Goal: Contribute content: Contribute content

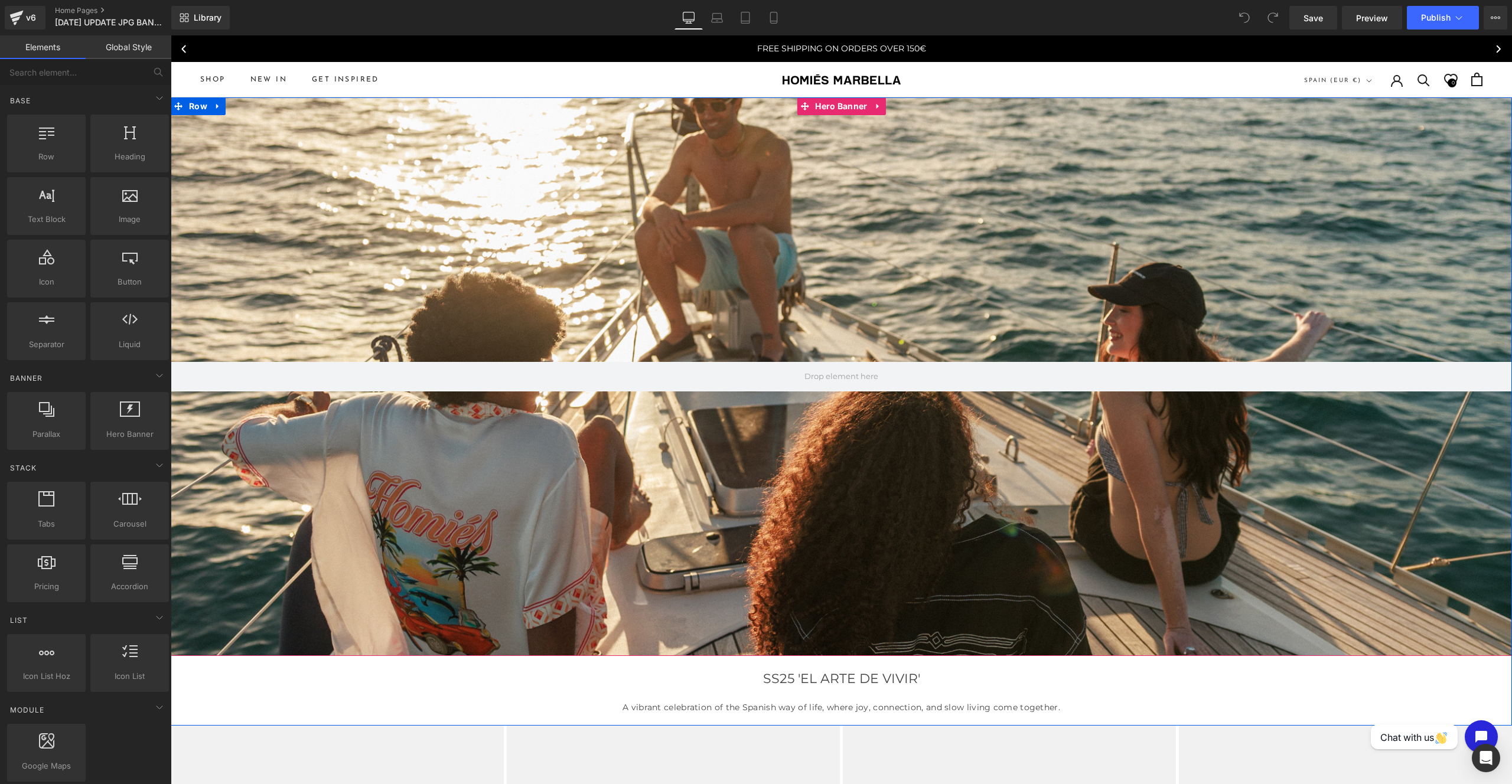
click at [707, 305] on div at bounding box center [841, 377] width 1341 height 558
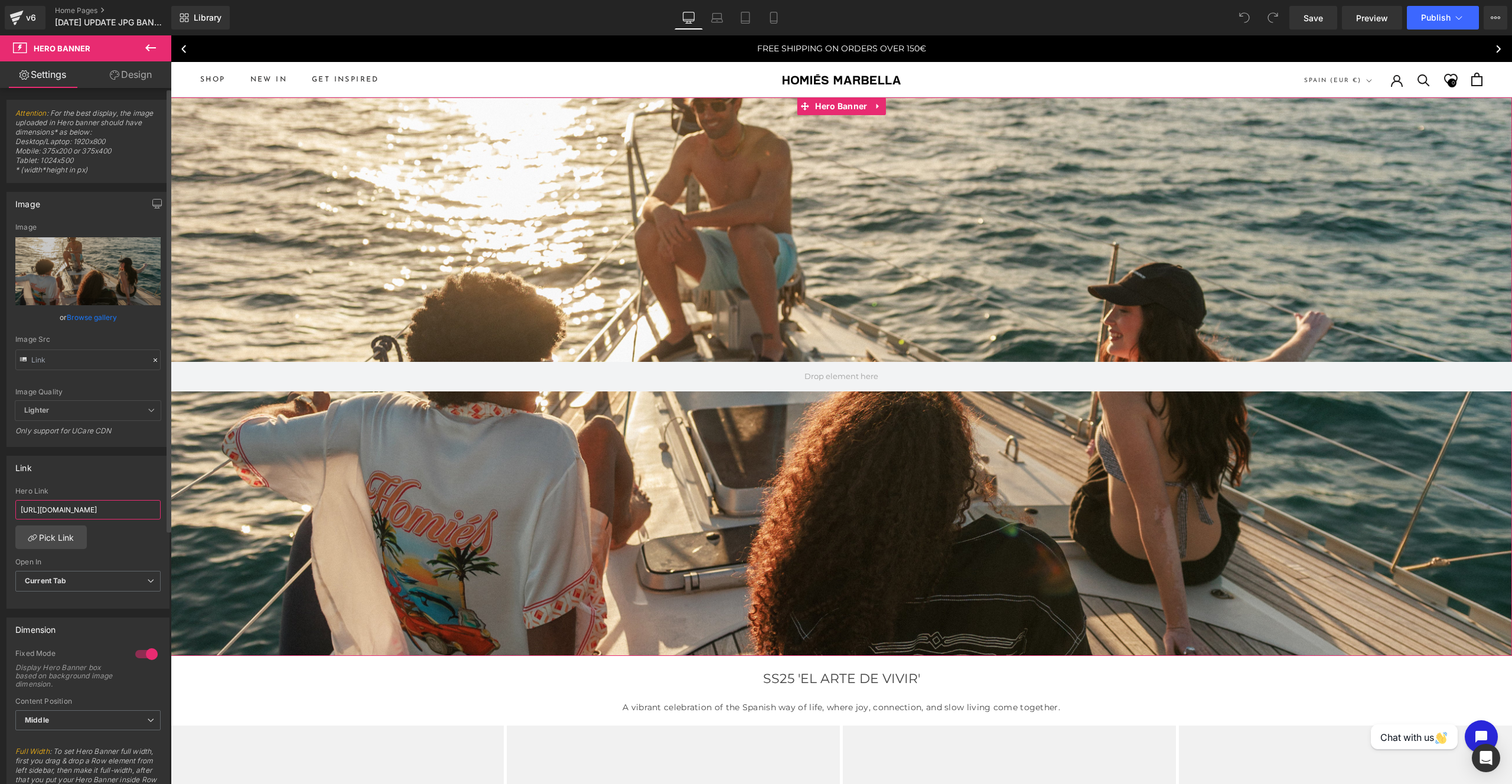
click at [113, 507] on input "[URL][DOMAIN_NAME]" at bounding box center [88, 509] width 145 height 19
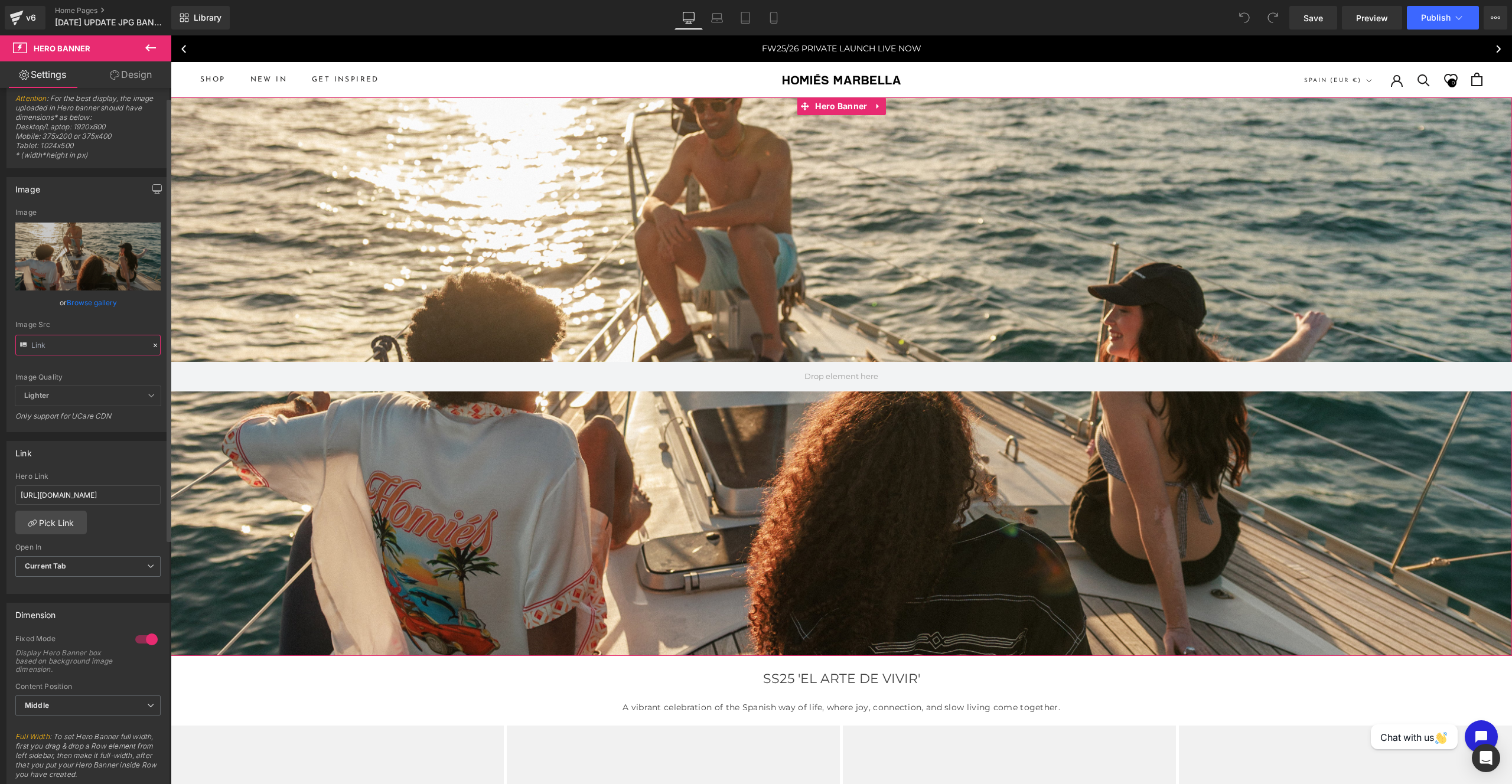
click at [116, 346] on input "text" at bounding box center [88, 345] width 145 height 21
click at [137, 317] on div "Image Quality Lighter Lightest Lighter Lighter Lightest Only support for UCare …" at bounding box center [88, 297] width 145 height 178
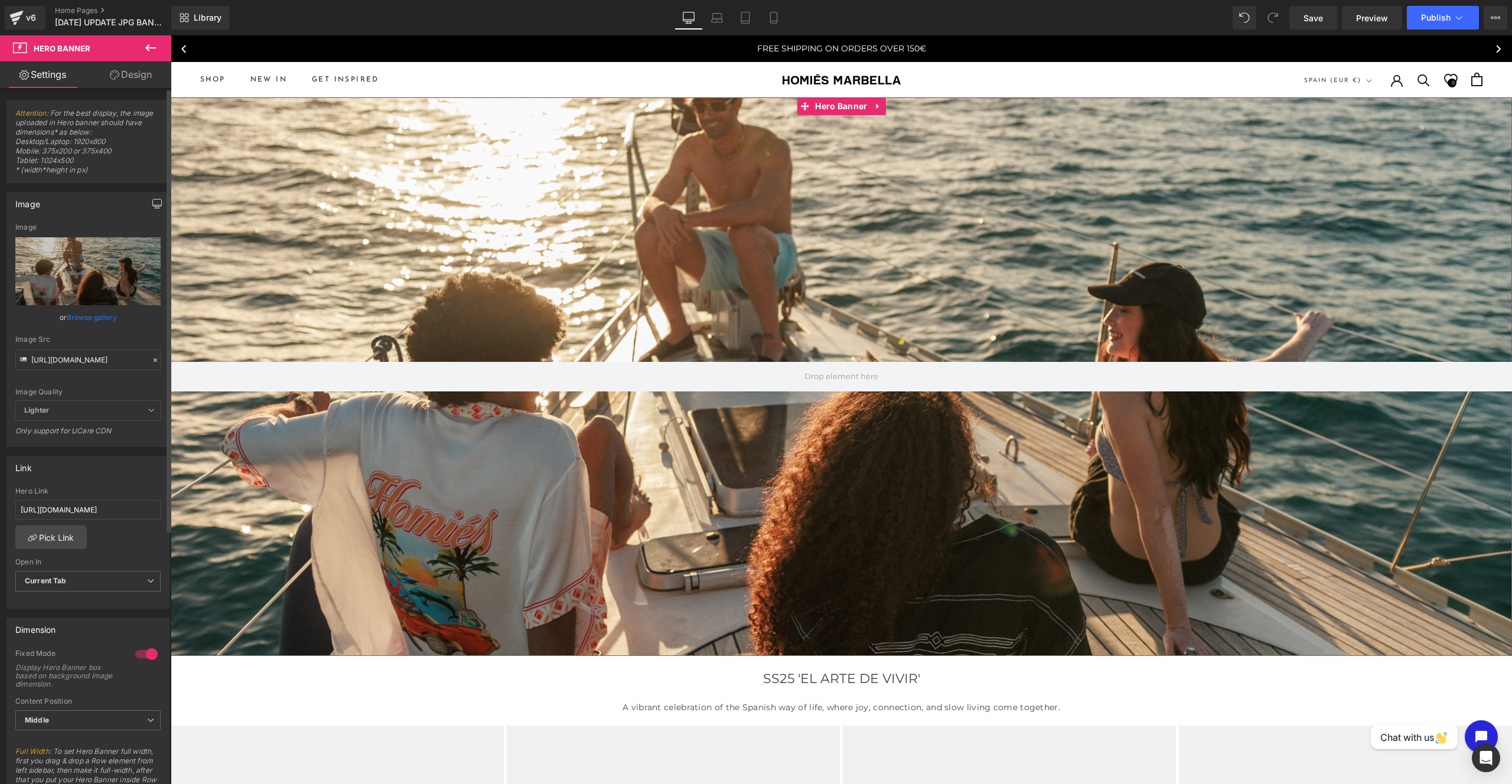
click at [152, 204] on icon "button" at bounding box center [157, 204] width 10 height 10
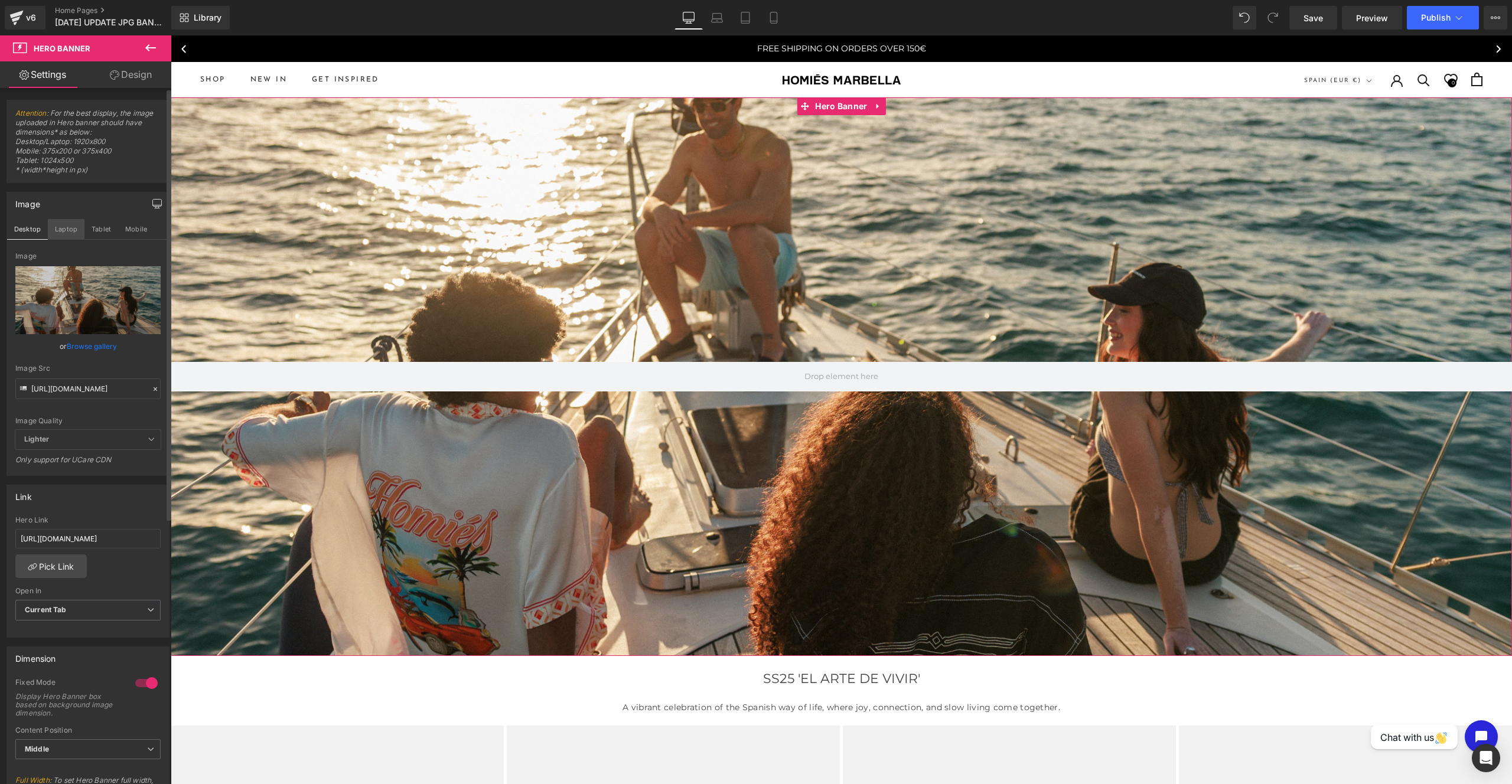
click at [74, 228] on button "Laptop" at bounding box center [66, 229] width 37 height 20
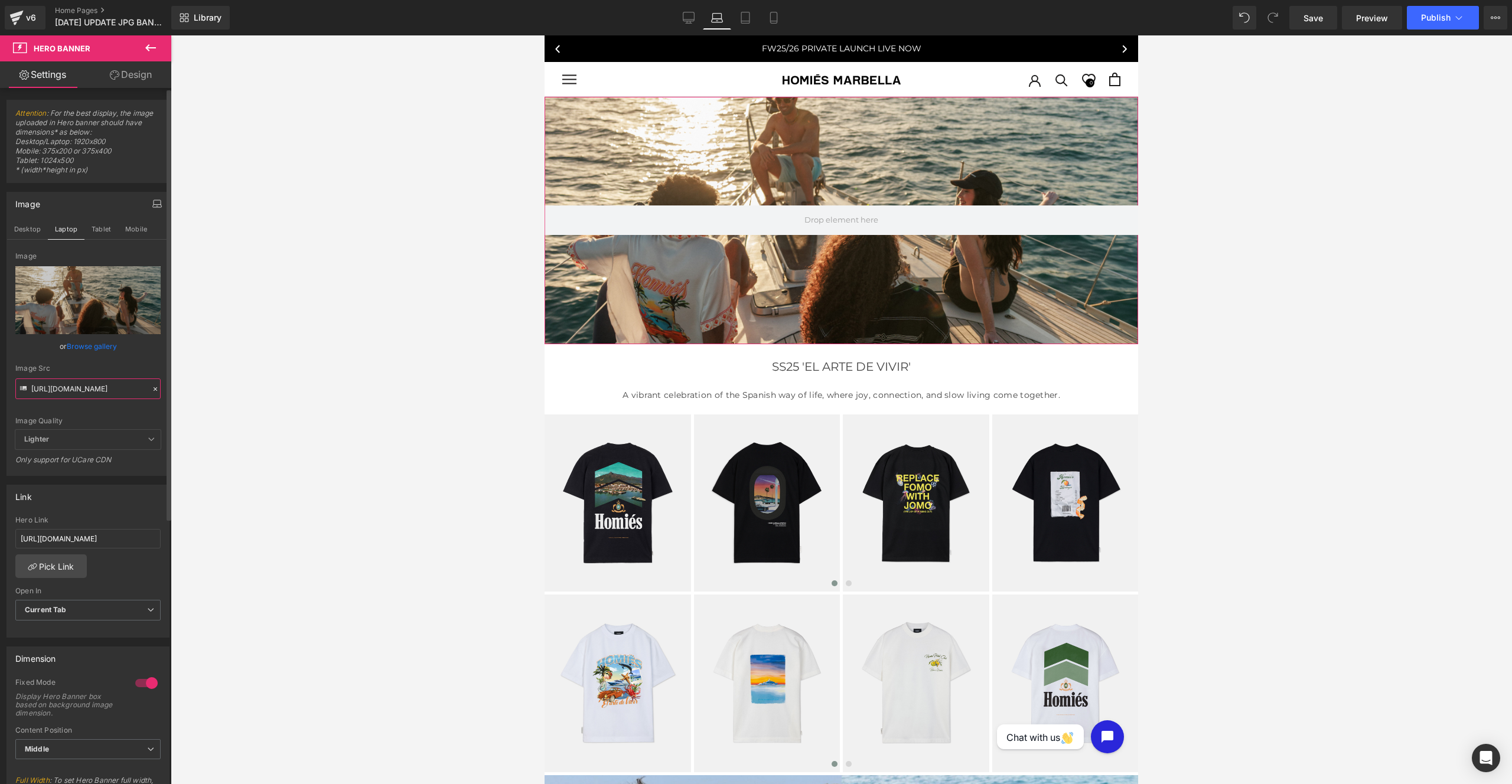
click at [93, 385] on input "[URL][DOMAIN_NAME]" at bounding box center [88, 389] width 145 height 21
click at [108, 212] on div "Image" at bounding box center [88, 203] width 162 height 23
click at [103, 227] on button "Tablet" at bounding box center [101, 229] width 34 height 20
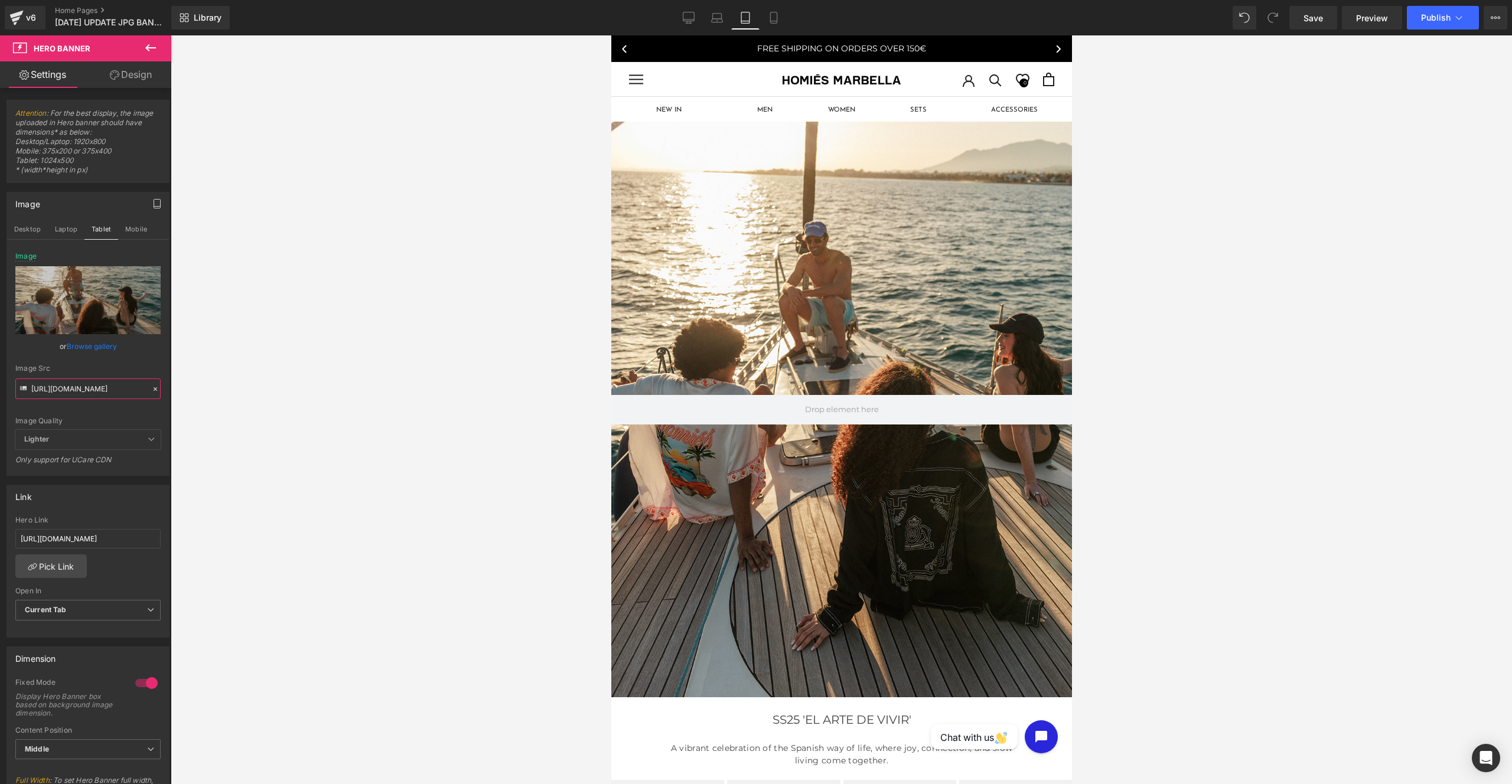
click at [92, 396] on input "[URL][DOMAIN_NAME]" at bounding box center [88, 389] width 145 height 21
click at [99, 389] on input "[URL][DOMAIN_NAME]" at bounding box center [88, 389] width 145 height 21
click at [79, 391] on input "[URL][DOMAIN_NAME]" at bounding box center [88, 389] width 145 height 21
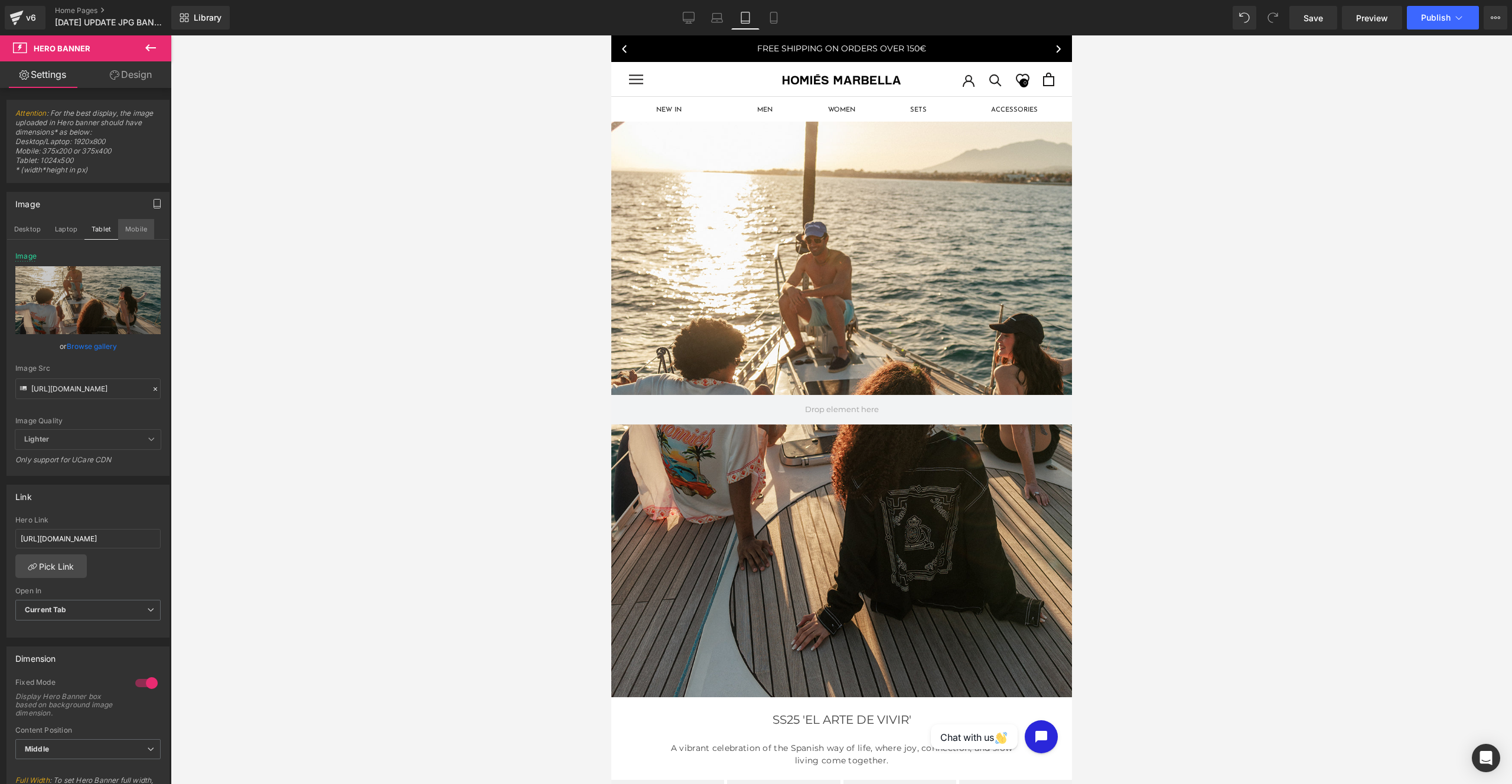
click at [143, 233] on button "Mobile" at bounding box center [136, 229] width 36 height 20
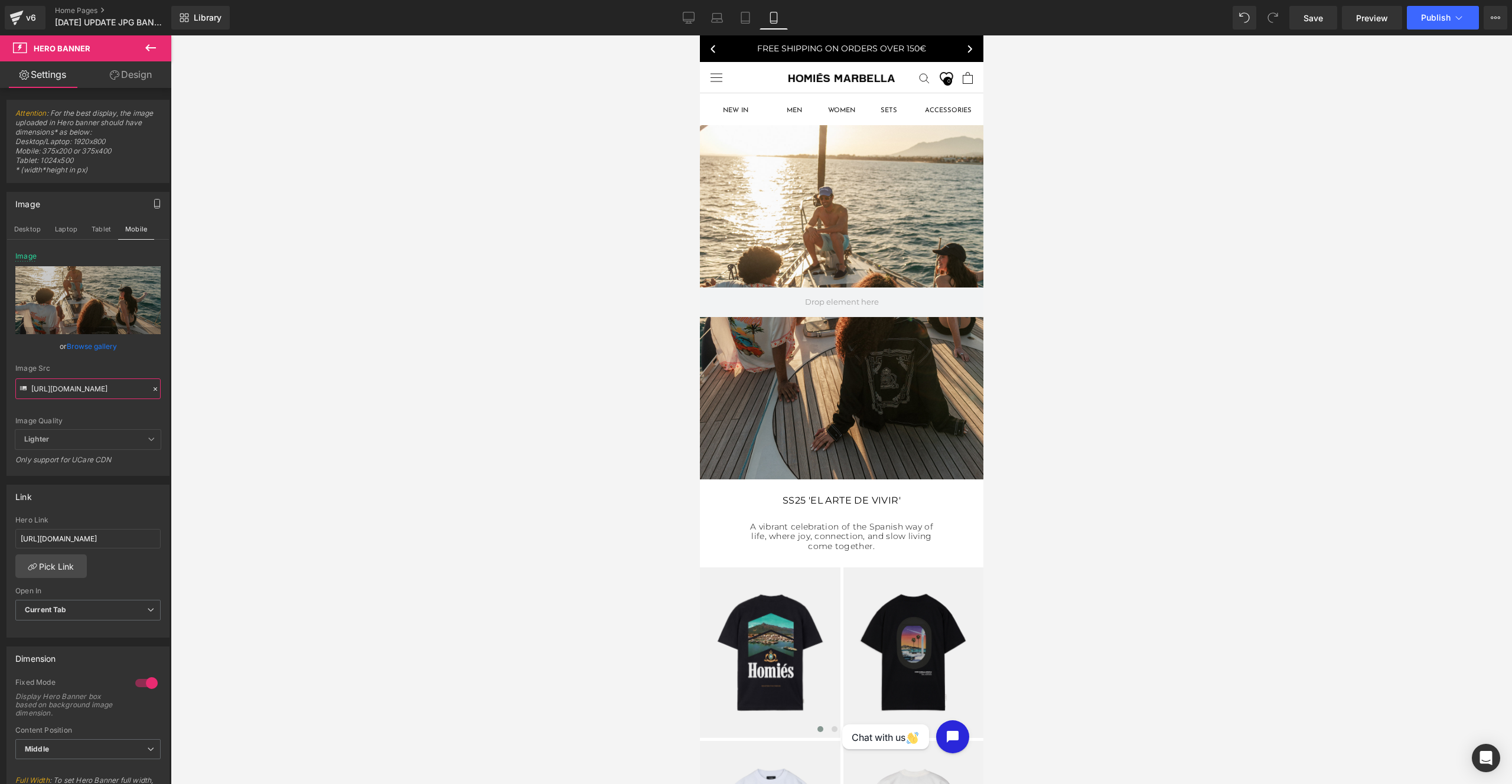
click at [122, 384] on input "[URL][DOMAIN_NAME]" at bounding box center [88, 389] width 145 height 21
click at [32, 224] on button "Desktop" at bounding box center [27, 229] width 41 height 20
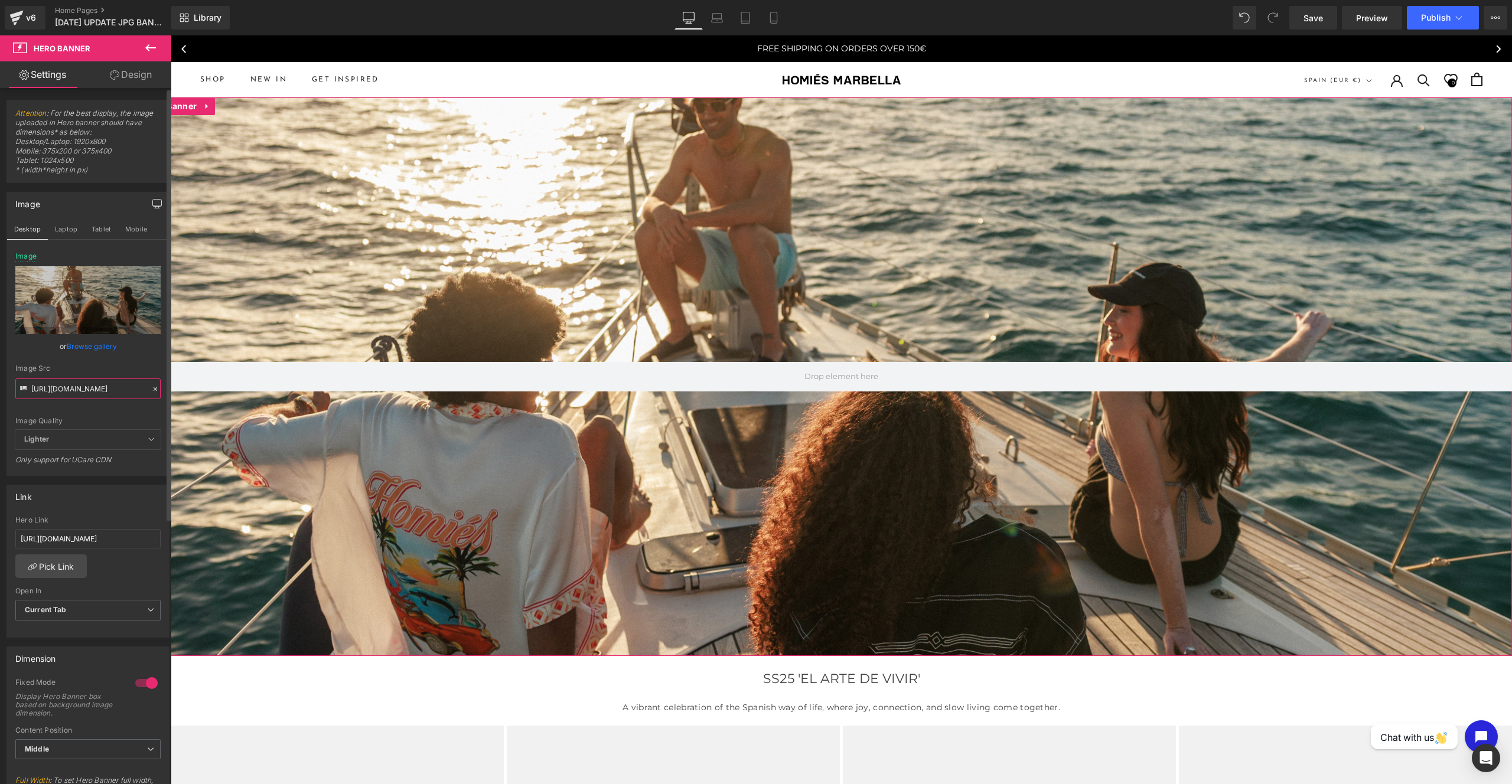
click at [91, 392] on input "[URL][DOMAIN_NAME]" at bounding box center [88, 389] width 145 height 21
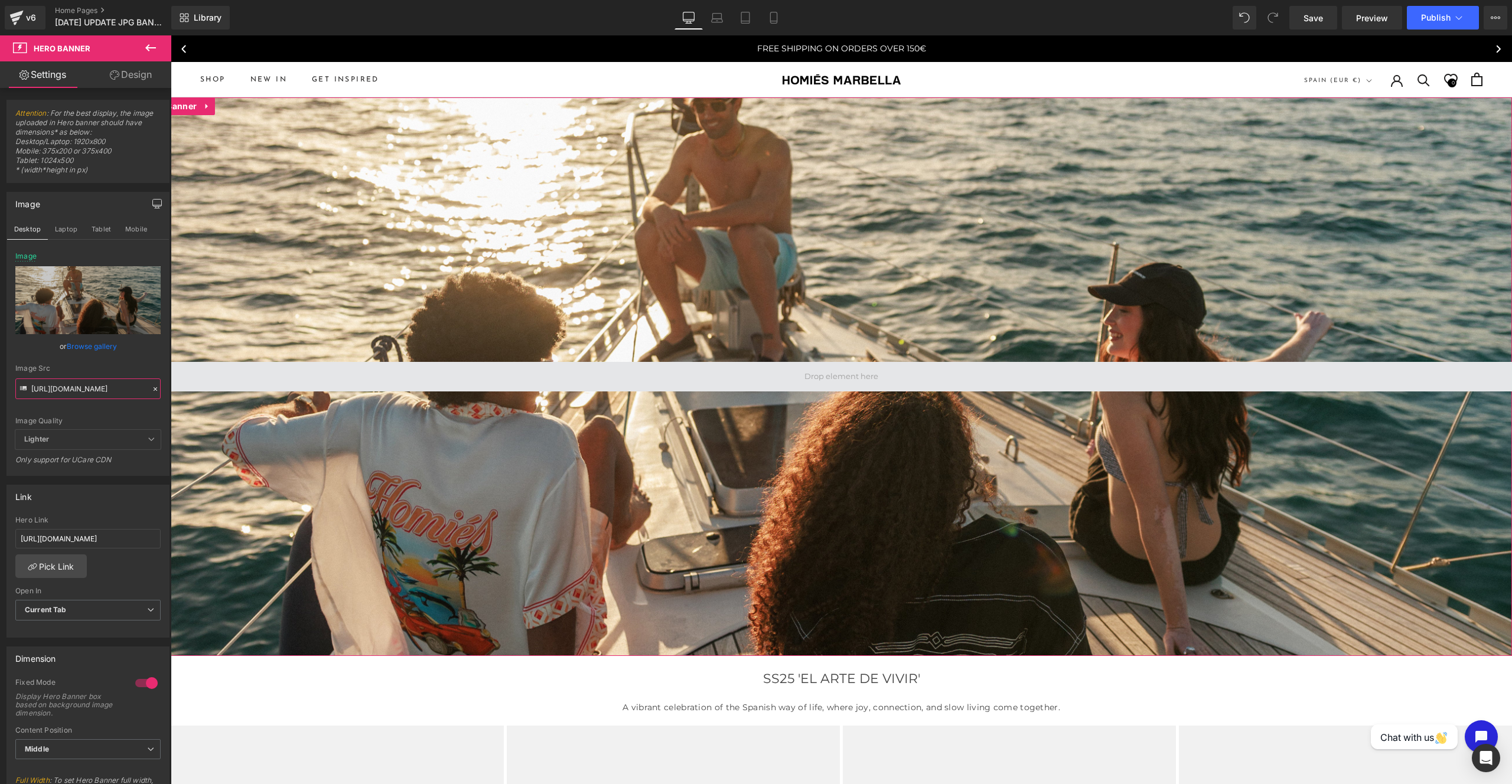
type input "[URL][DOMAIN_NAME]"
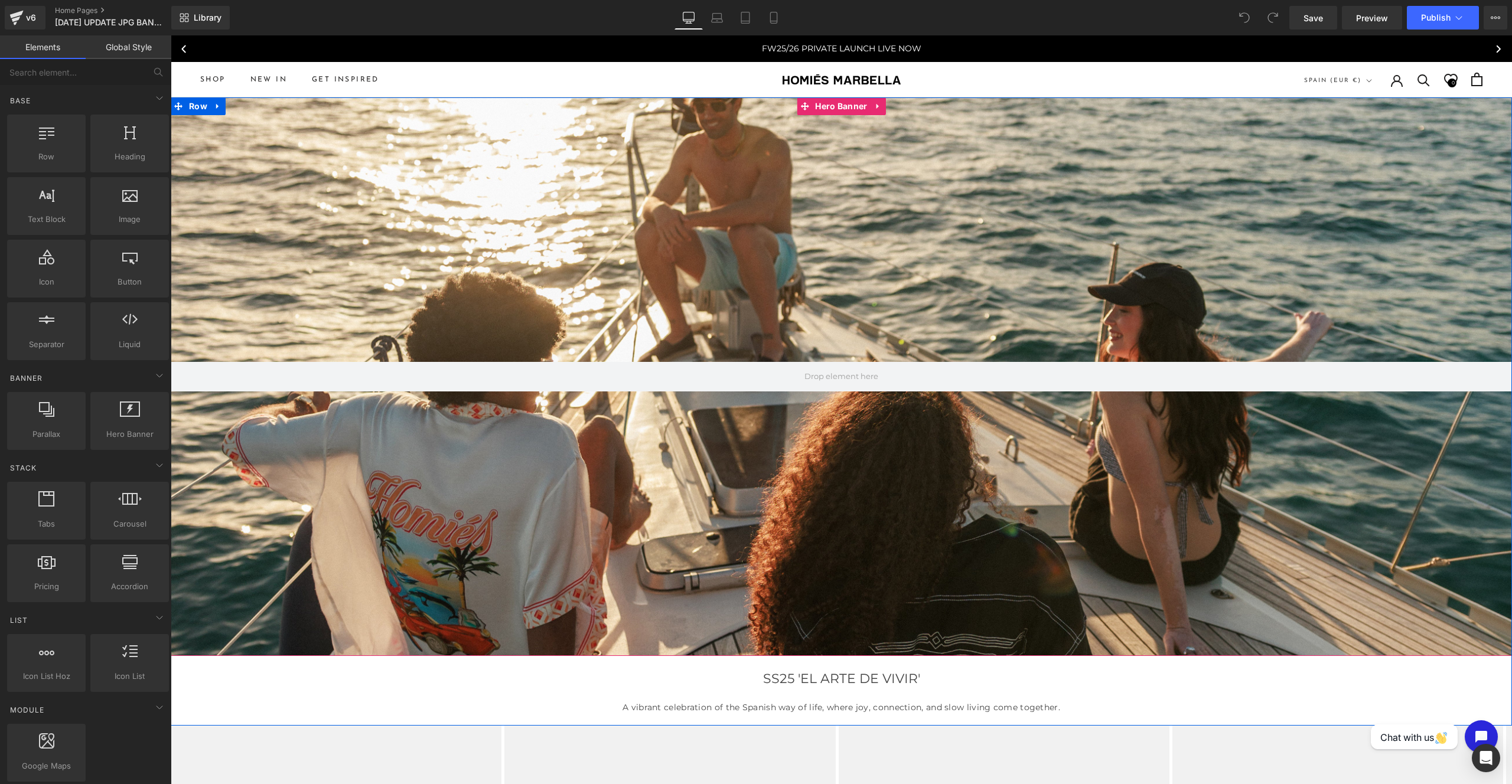
click at [386, 313] on div at bounding box center [841, 377] width 1341 height 558
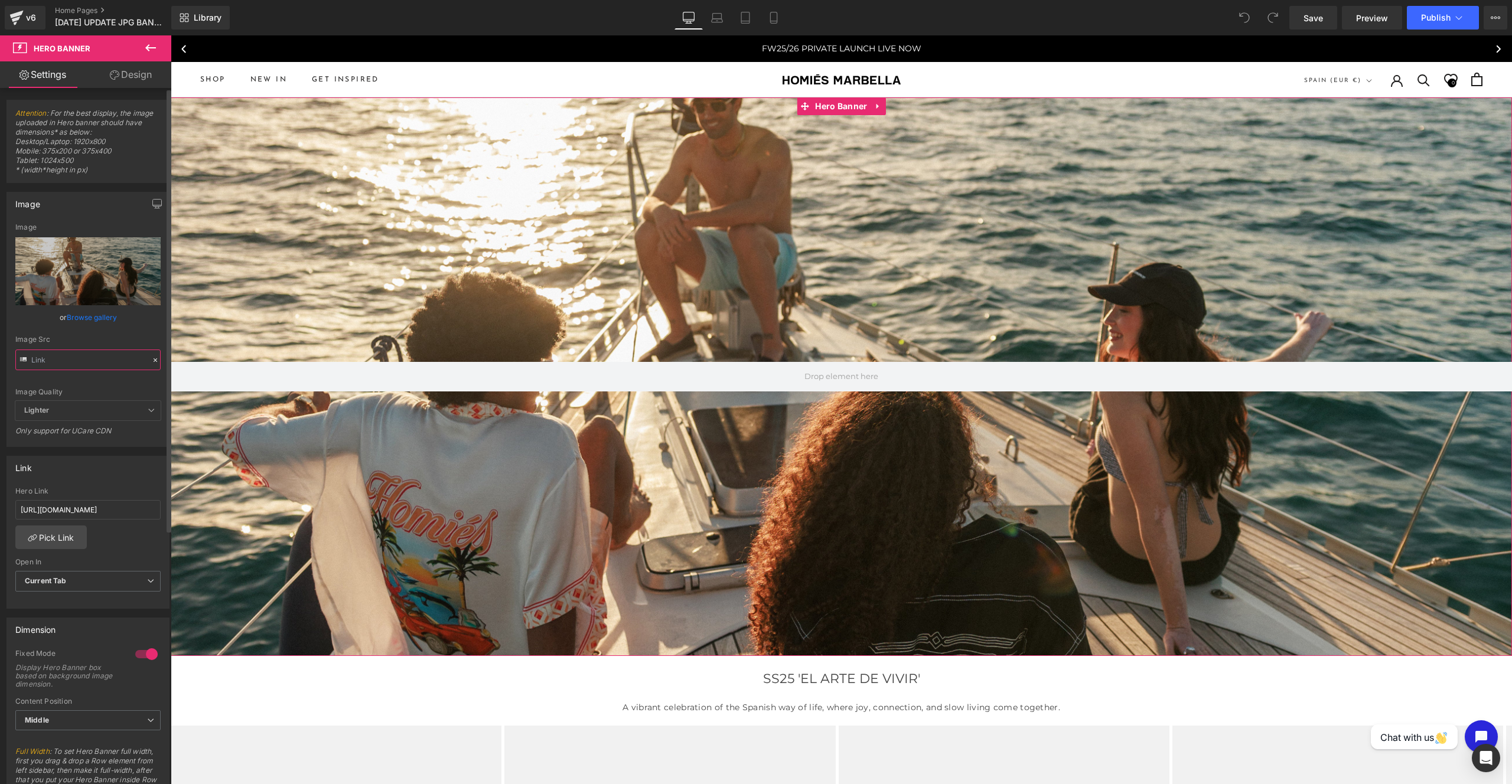
drag, startPoint x: 114, startPoint y: 360, endPoint x: 164, endPoint y: 358, distance: 50.0
click at [114, 360] on input "text" at bounding box center [88, 360] width 145 height 21
click at [94, 359] on input "https://cdn.shopify.com/s/files/1/0027/7780/8941/files/WEB_1.jpg?wv=1755106826=" at bounding box center [88, 360] width 145 height 21
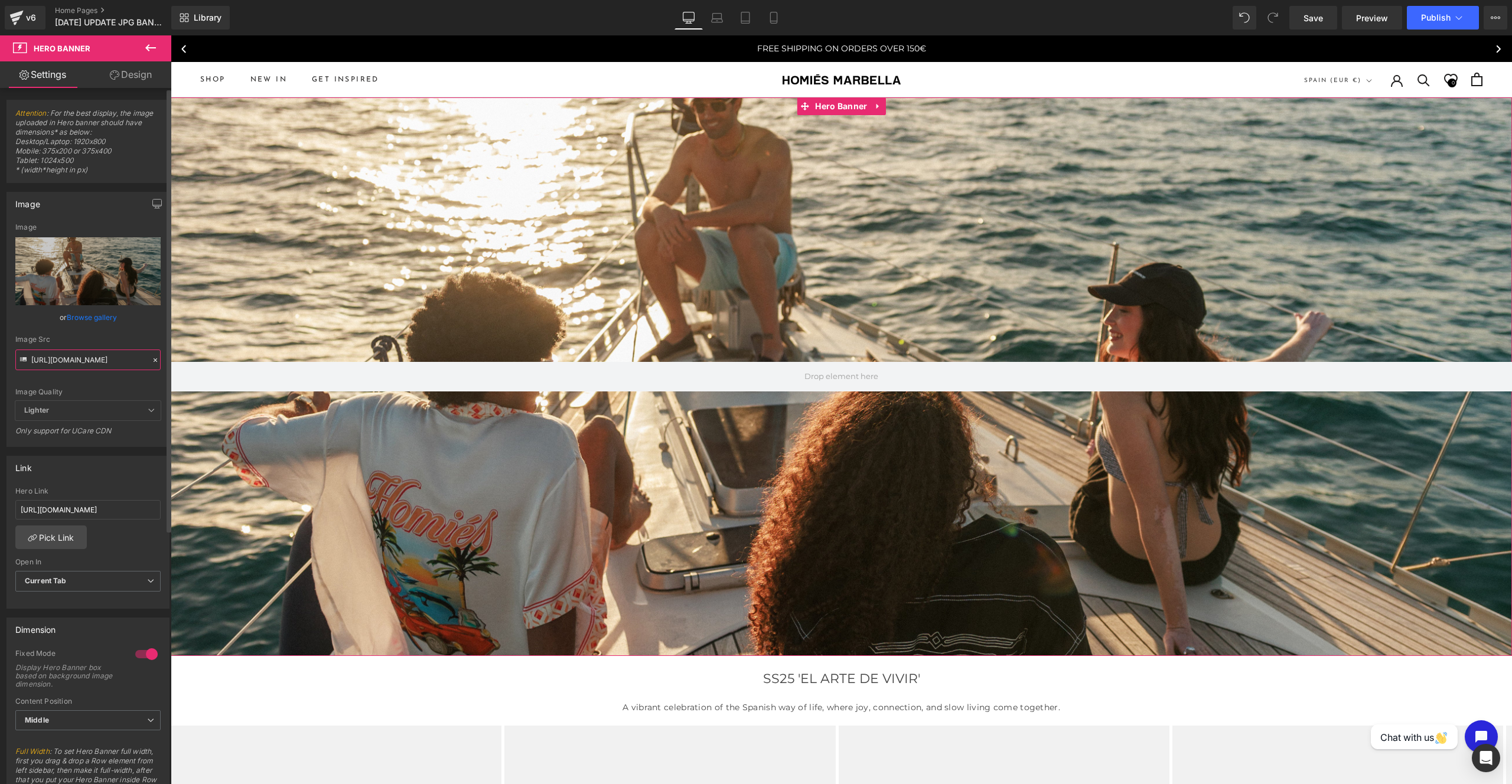
click at [94, 359] on input "https://cdn.shopify.com/s/files/1/0027/7780/8941/files/WEB_1.jpg?wv=1755106826=" at bounding box center [88, 360] width 145 height 21
click at [87, 360] on input "https://cdn.shopify.com/s/files/1/0027/7780/8941/files/WEB_1.jpg?wv=1755106826=" at bounding box center [88, 360] width 145 height 21
click at [113, 362] on input "[URL][DOMAIN_NAME]" at bounding box center [88, 360] width 145 height 21
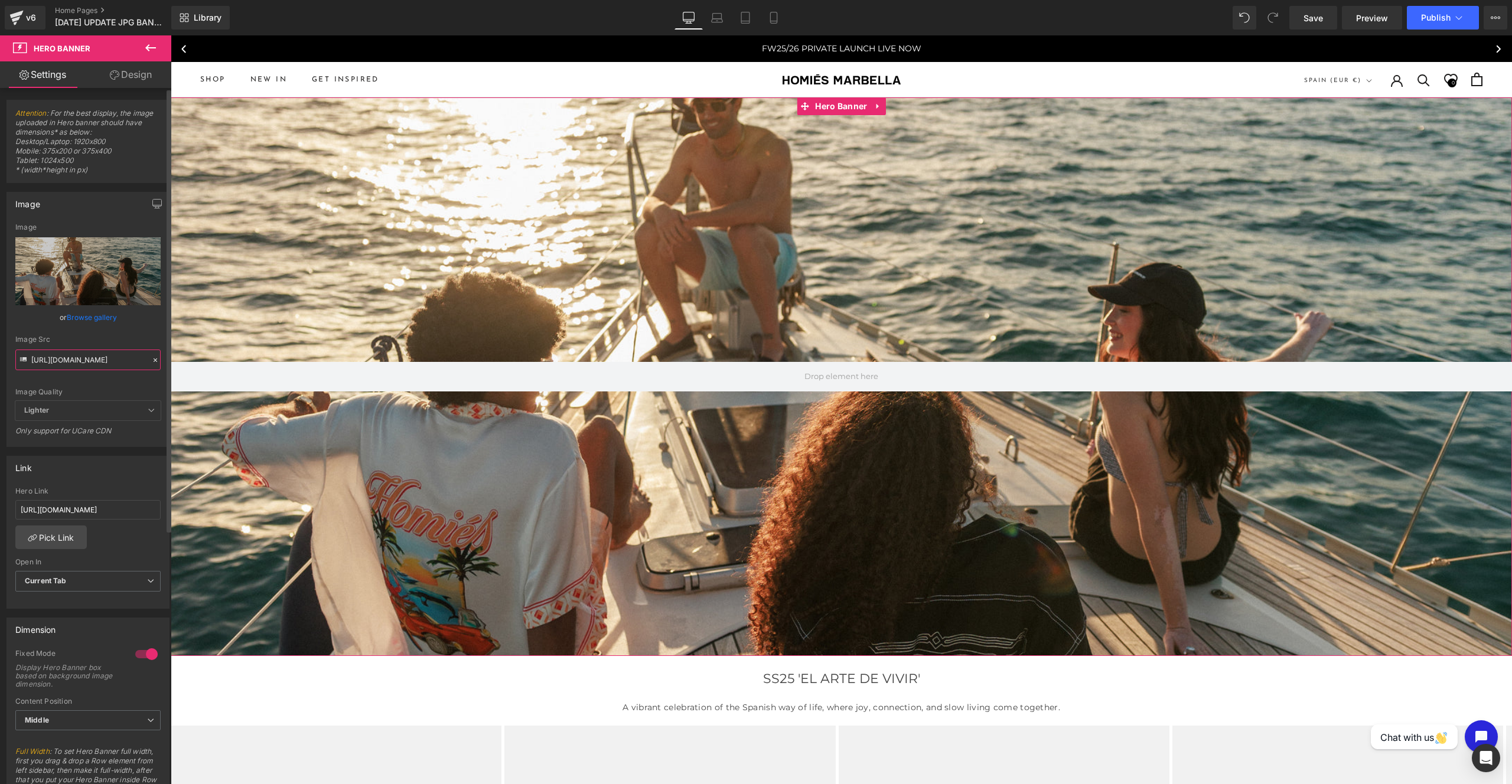
type input "[URL][DOMAIN_NAME]"
click at [108, 335] on div "Image Src" at bounding box center [88, 339] width 145 height 8
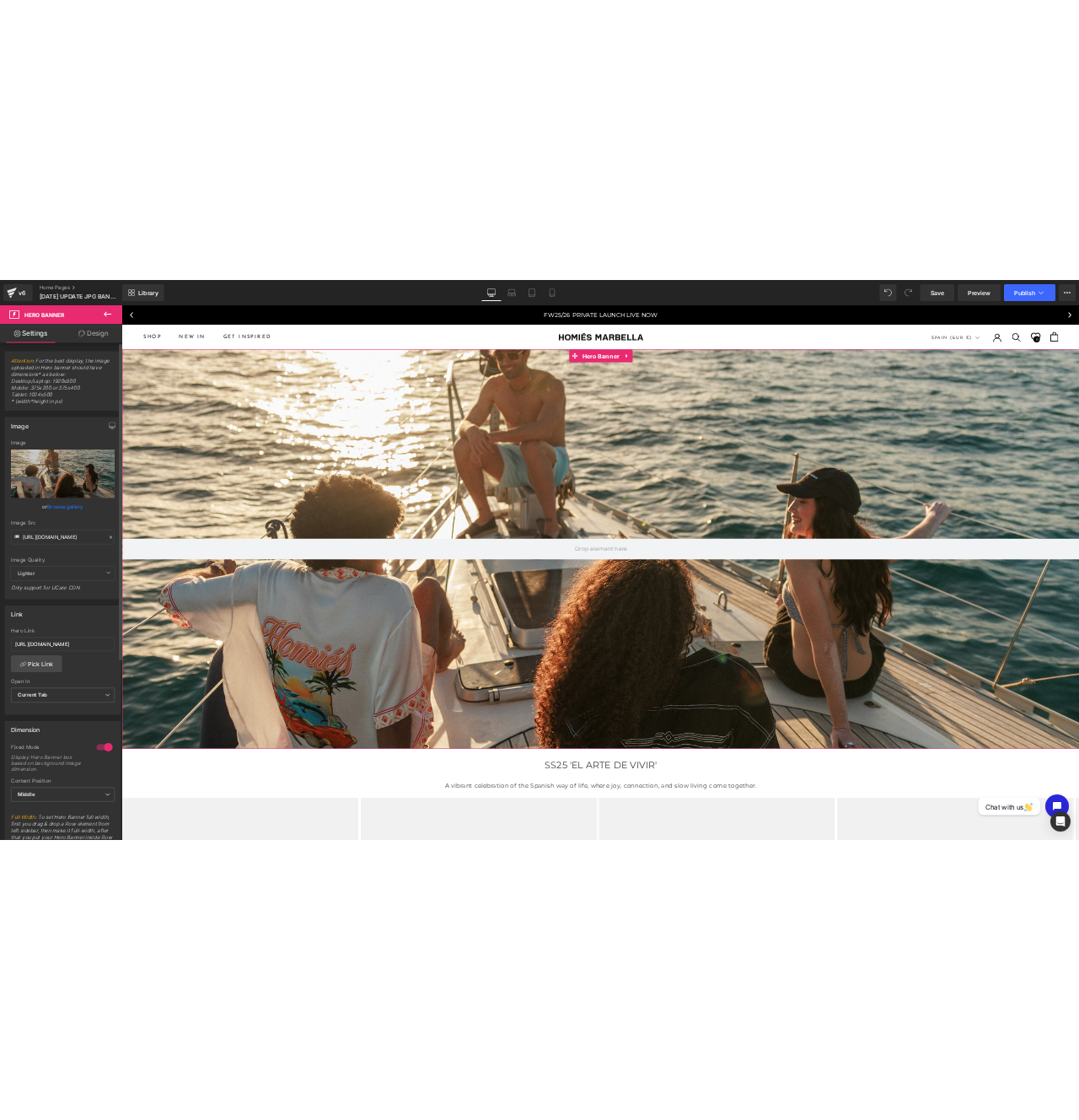
scroll to position [0, 0]
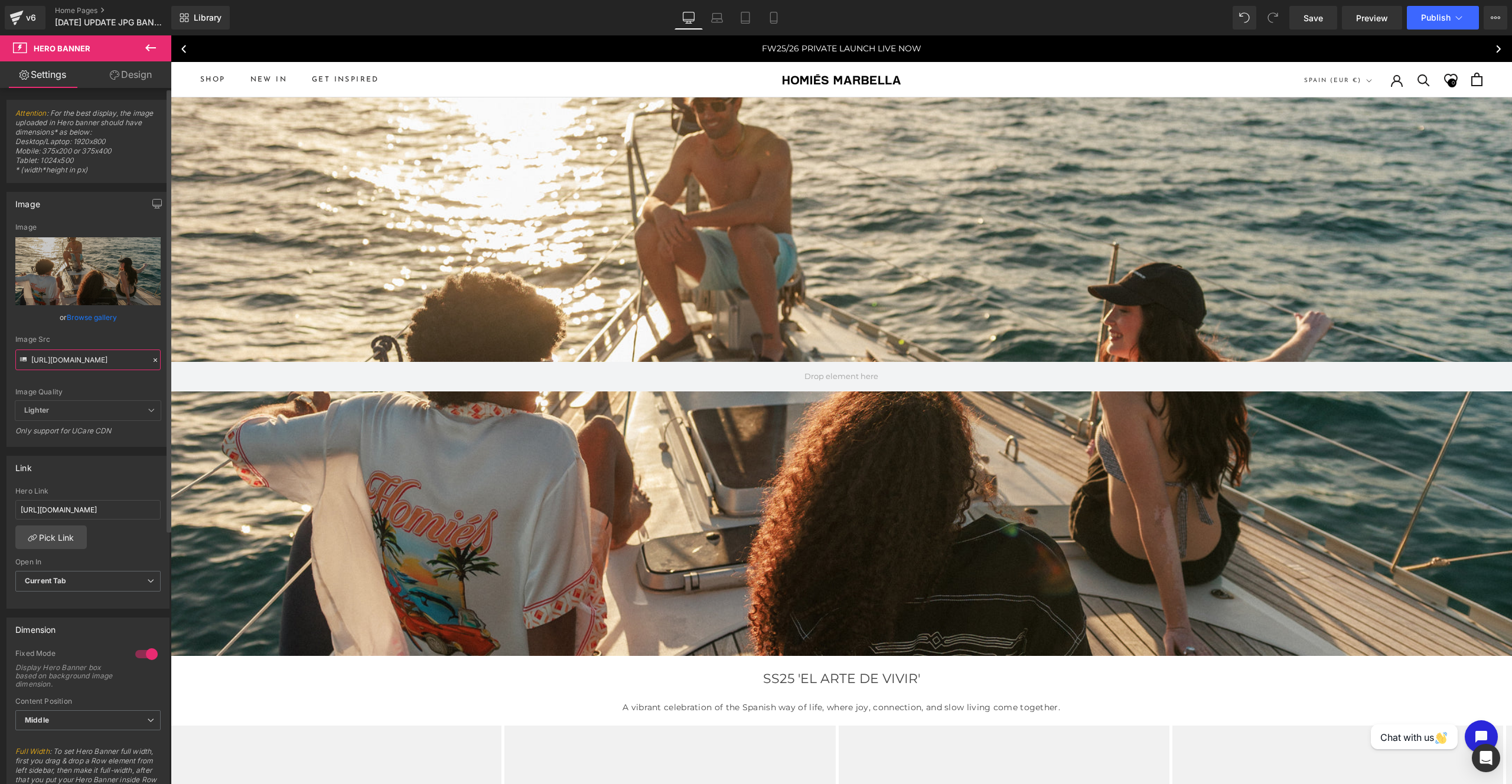
click at [106, 353] on input "[URL][DOMAIN_NAME]" at bounding box center [88, 360] width 145 height 21
click at [1314, 15] on span "Save" at bounding box center [1313, 17] width 19 height 12
click at [1440, 22] on span "Publish" at bounding box center [1436, 17] width 30 height 10
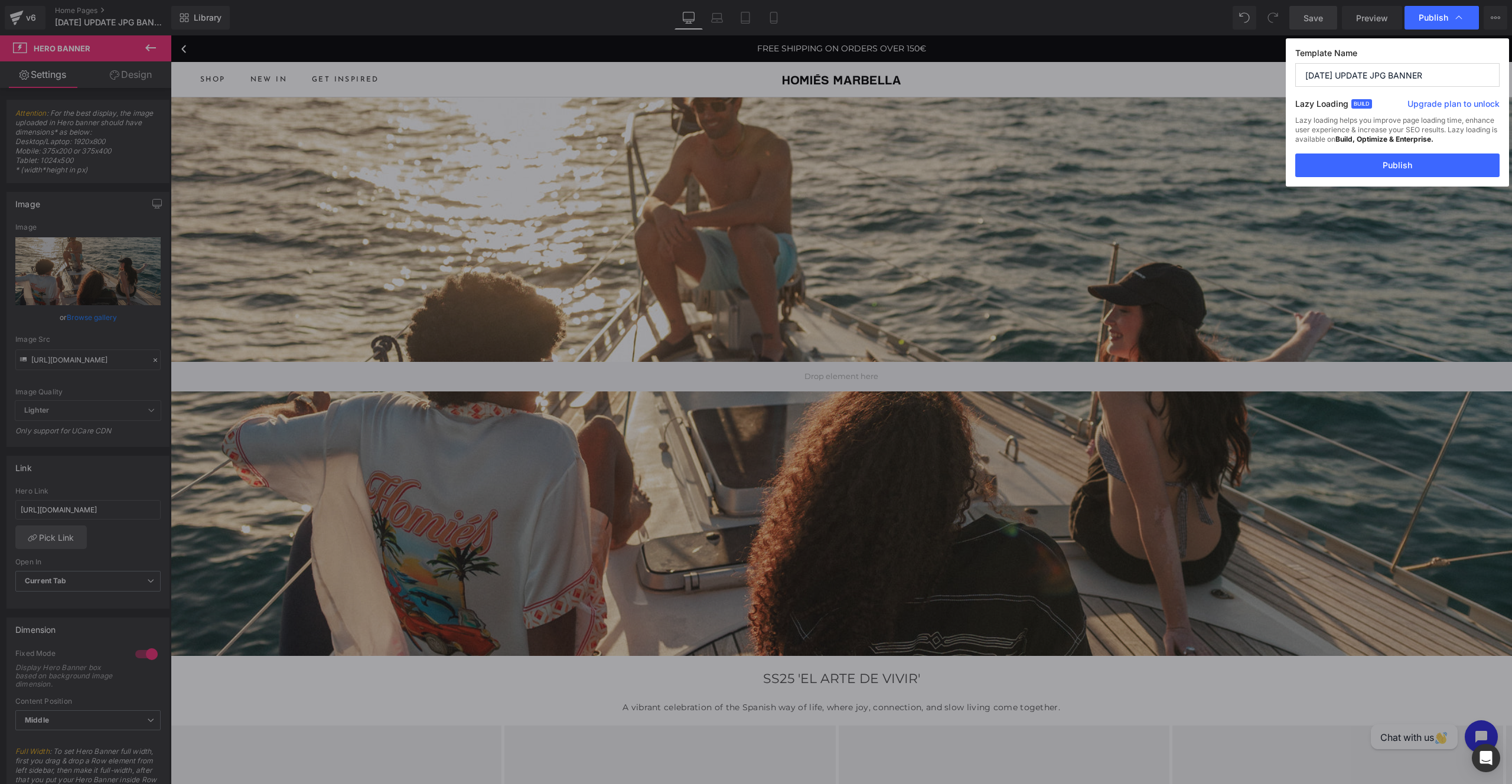
click at [0, 0] on span "Publish" at bounding box center [0, 0] width 0 height 0
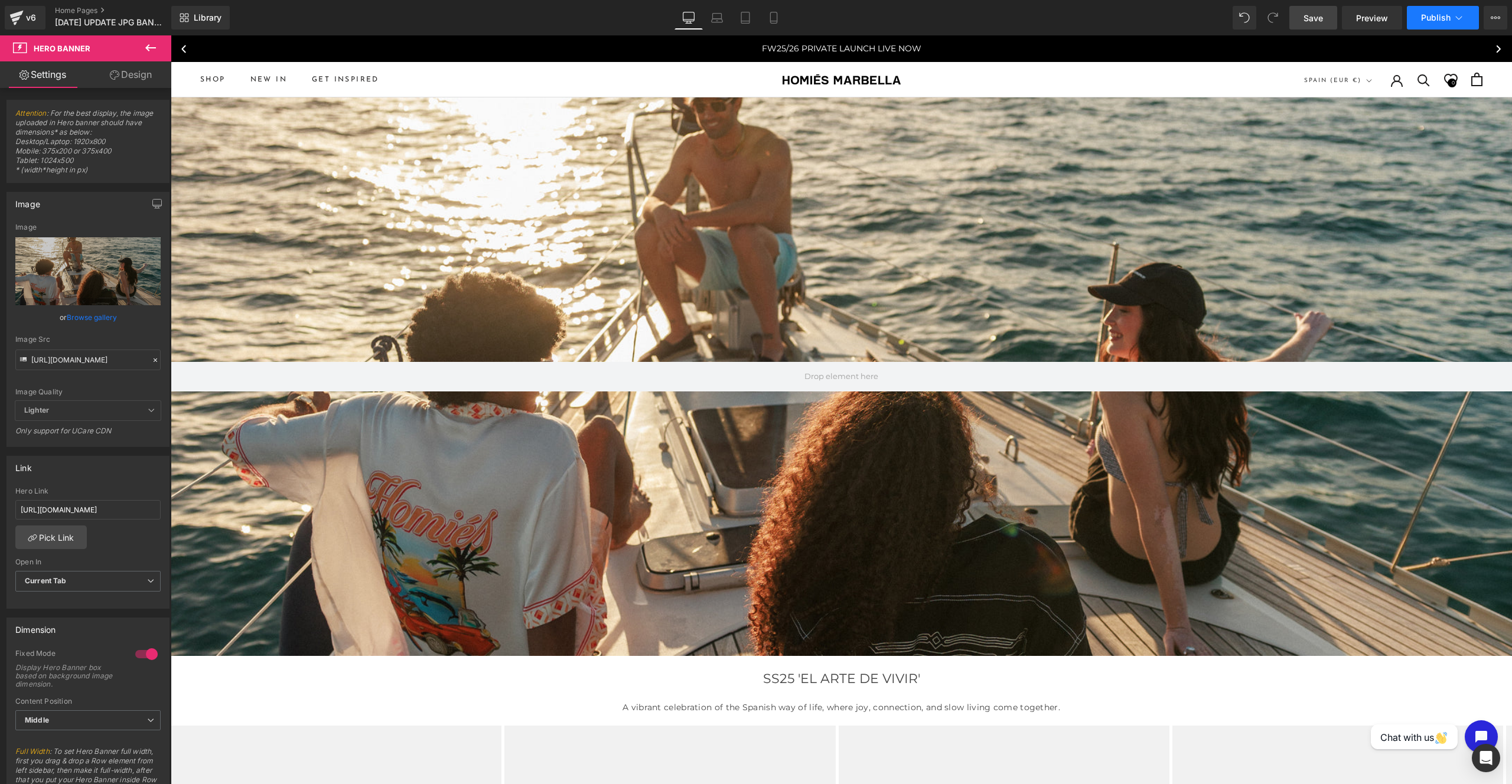
click at [1422, 16] on span "Publish" at bounding box center [1436, 17] width 30 height 10
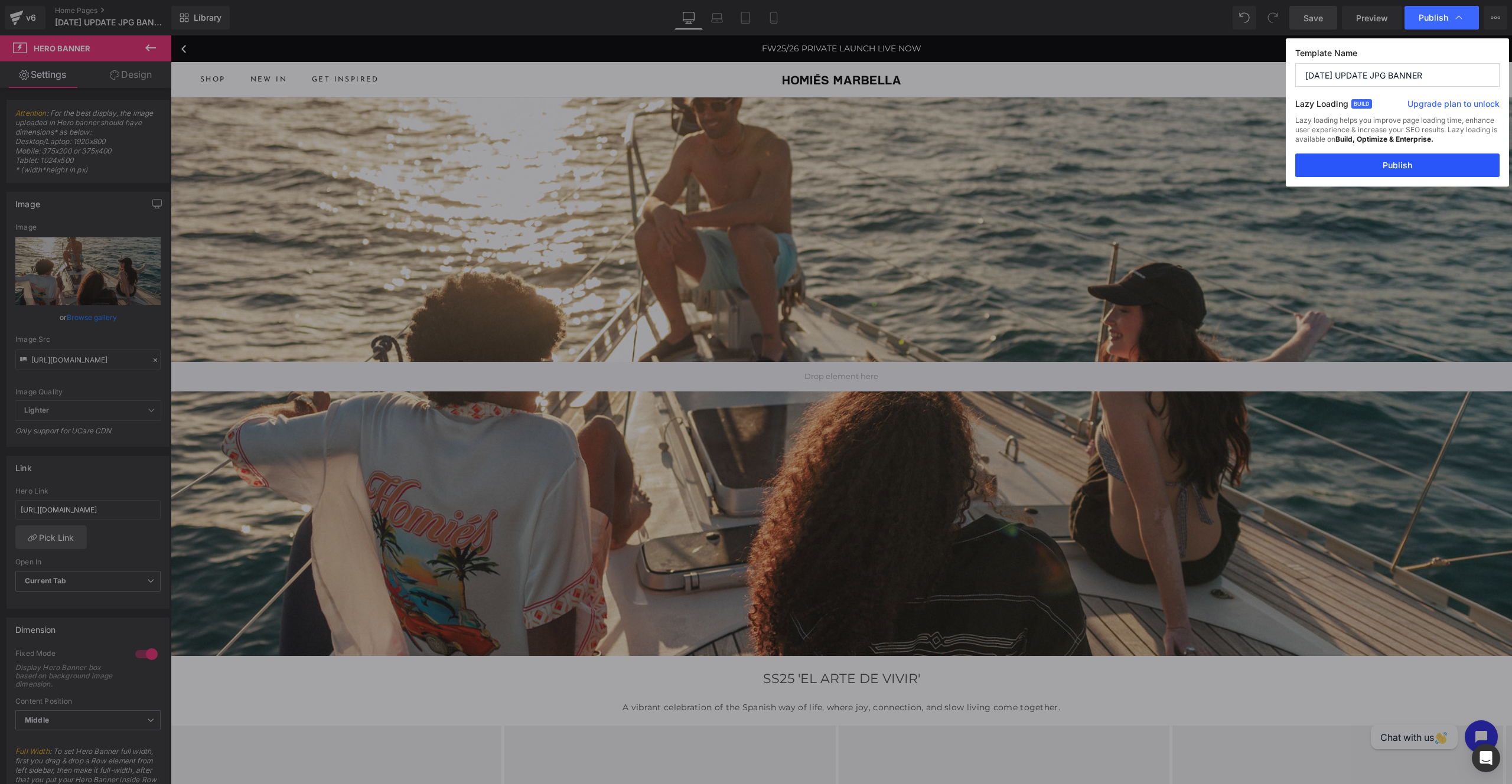
click at [0, 0] on button "Publish" at bounding box center [0, 0] width 0 height 0
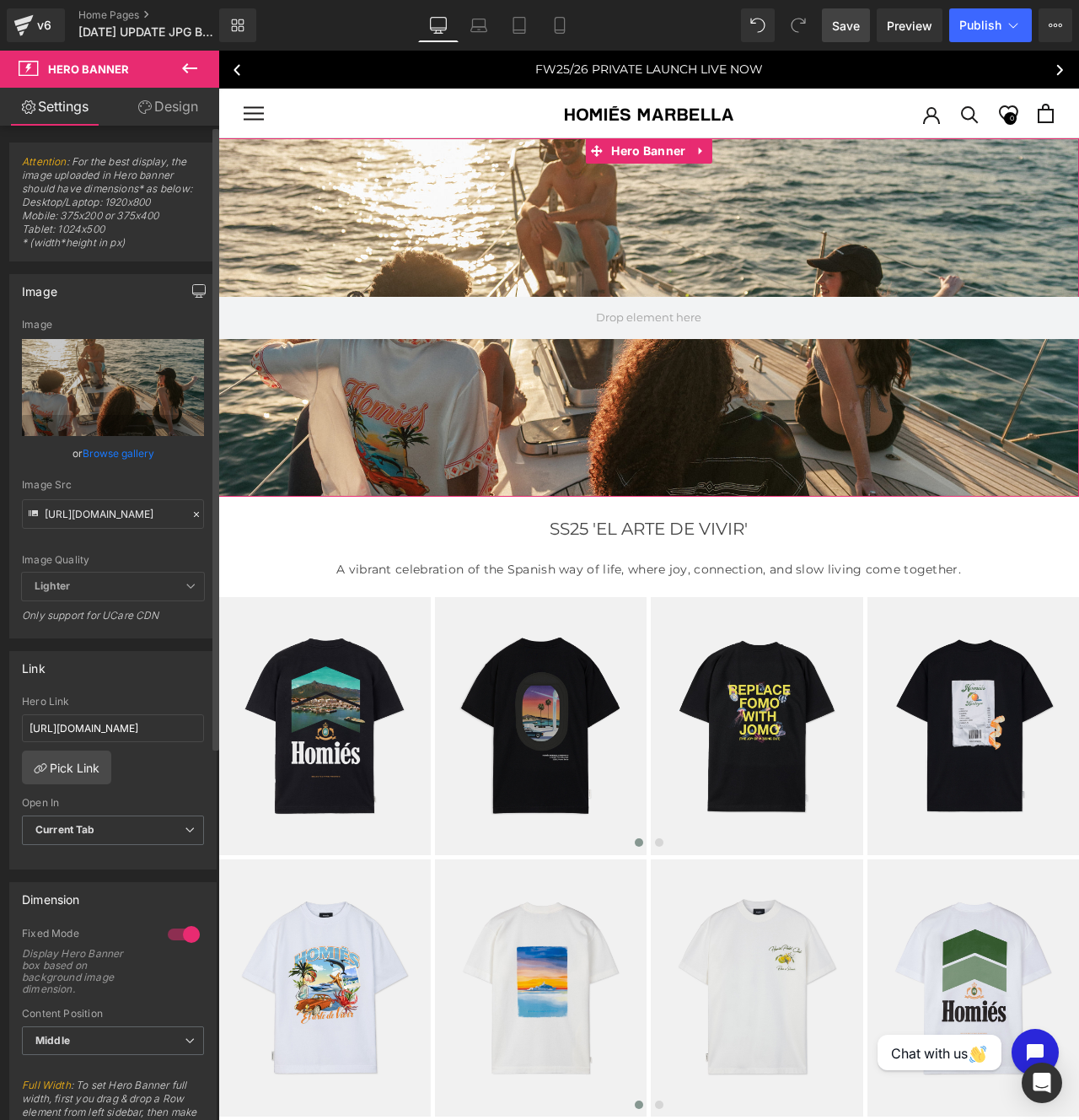
click at [185, 289] on button "button" at bounding box center [198, 290] width 27 height 32
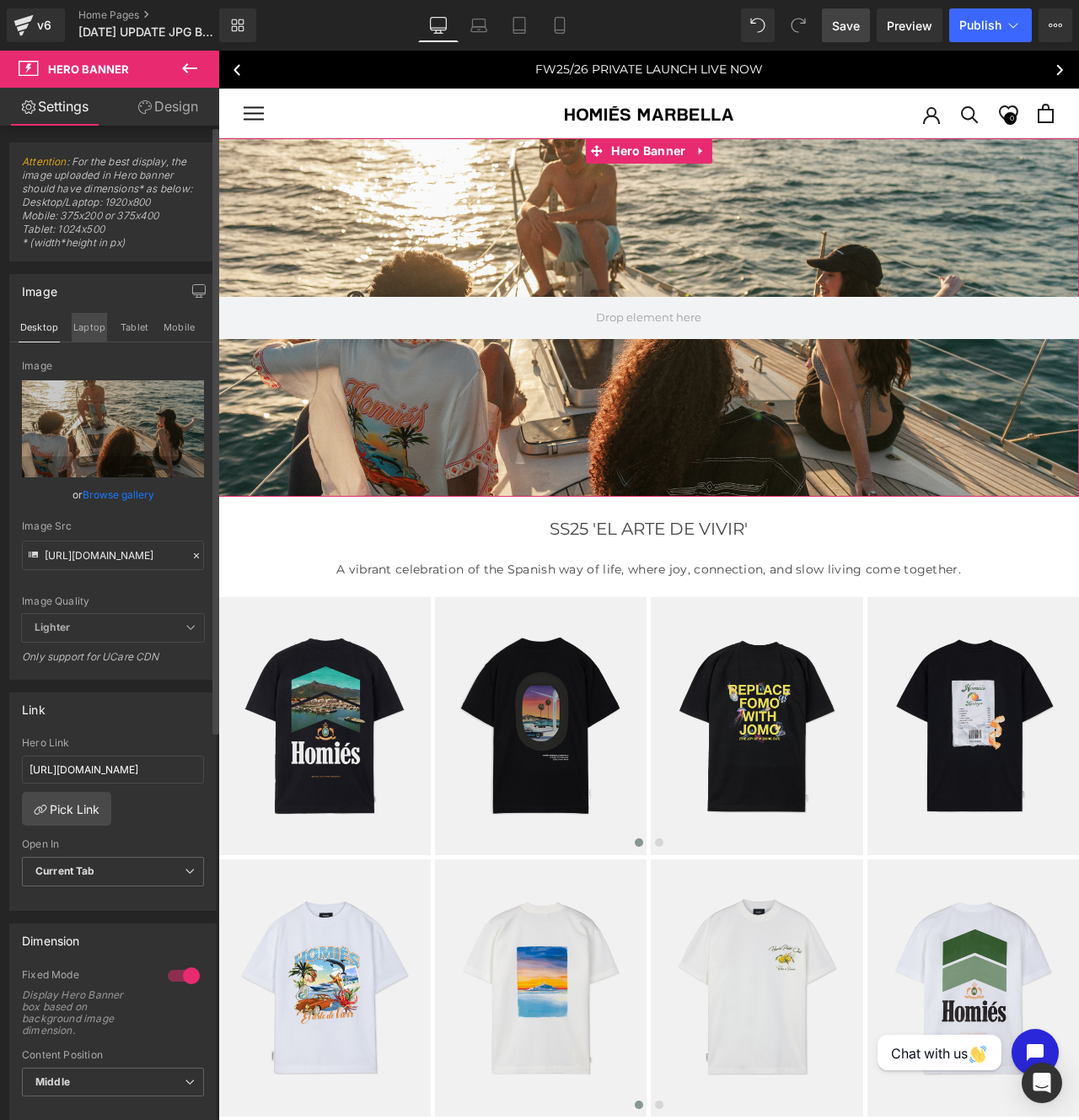
click at [91, 339] on button "Laptop" at bounding box center [89, 327] width 35 height 29
click at [124, 548] on input "[URL][DOMAIN_NAME]" at bounding box center [113, 555] width 182 height 29
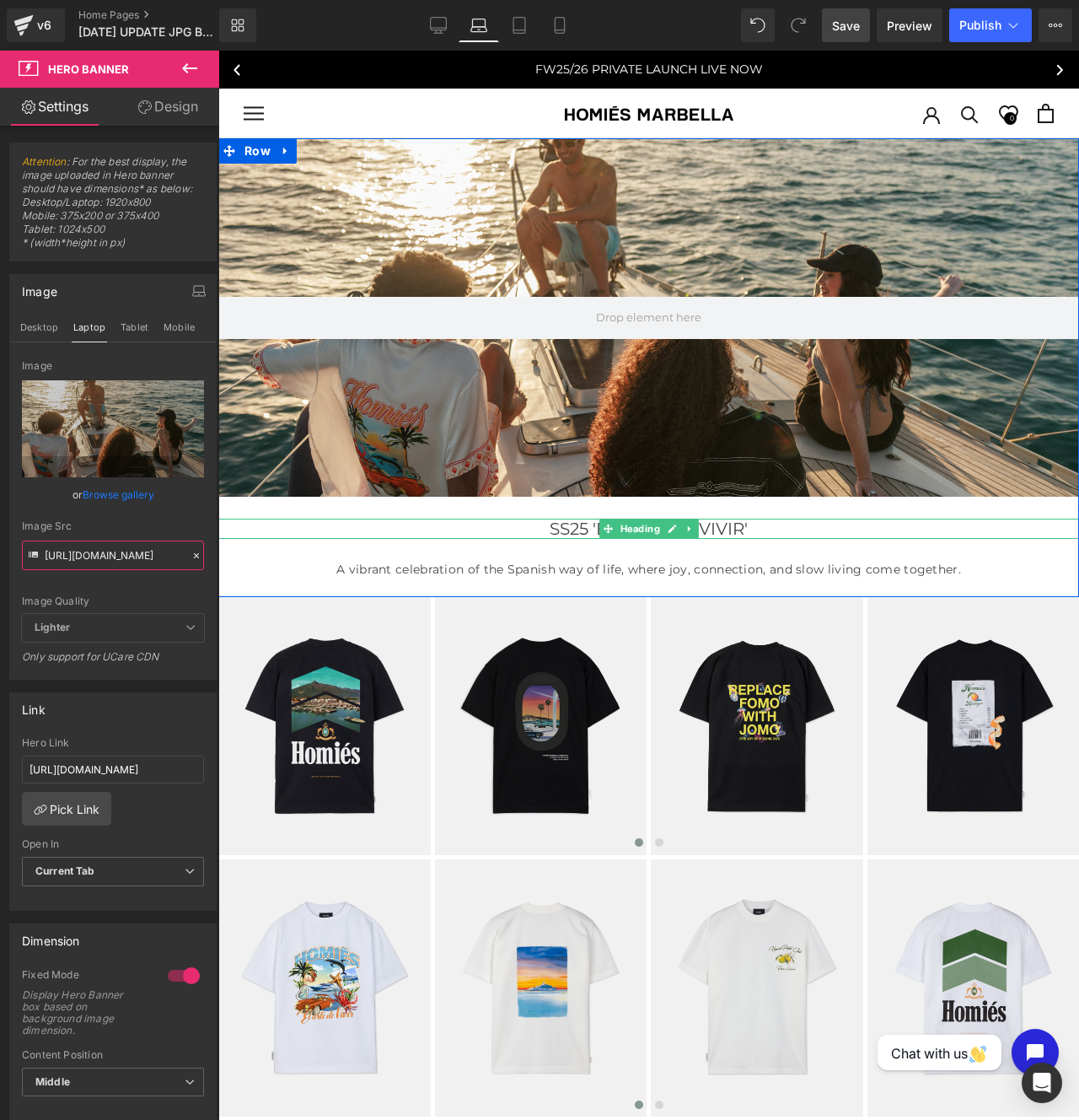
scroll to position [0, 321]
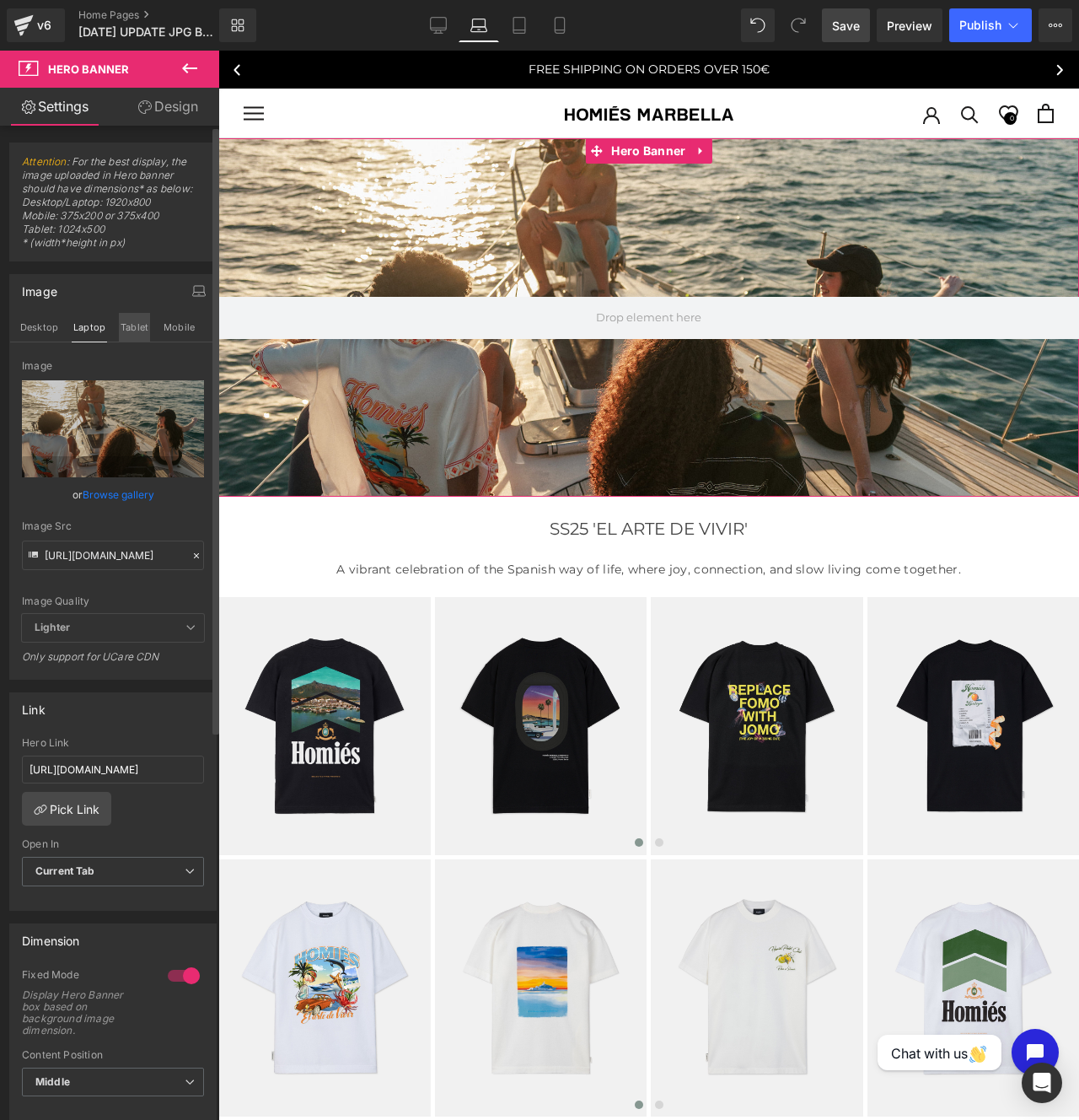
click at [140, 332] on button "Tablet" at bounding box center [134, 327] width 31 height 29
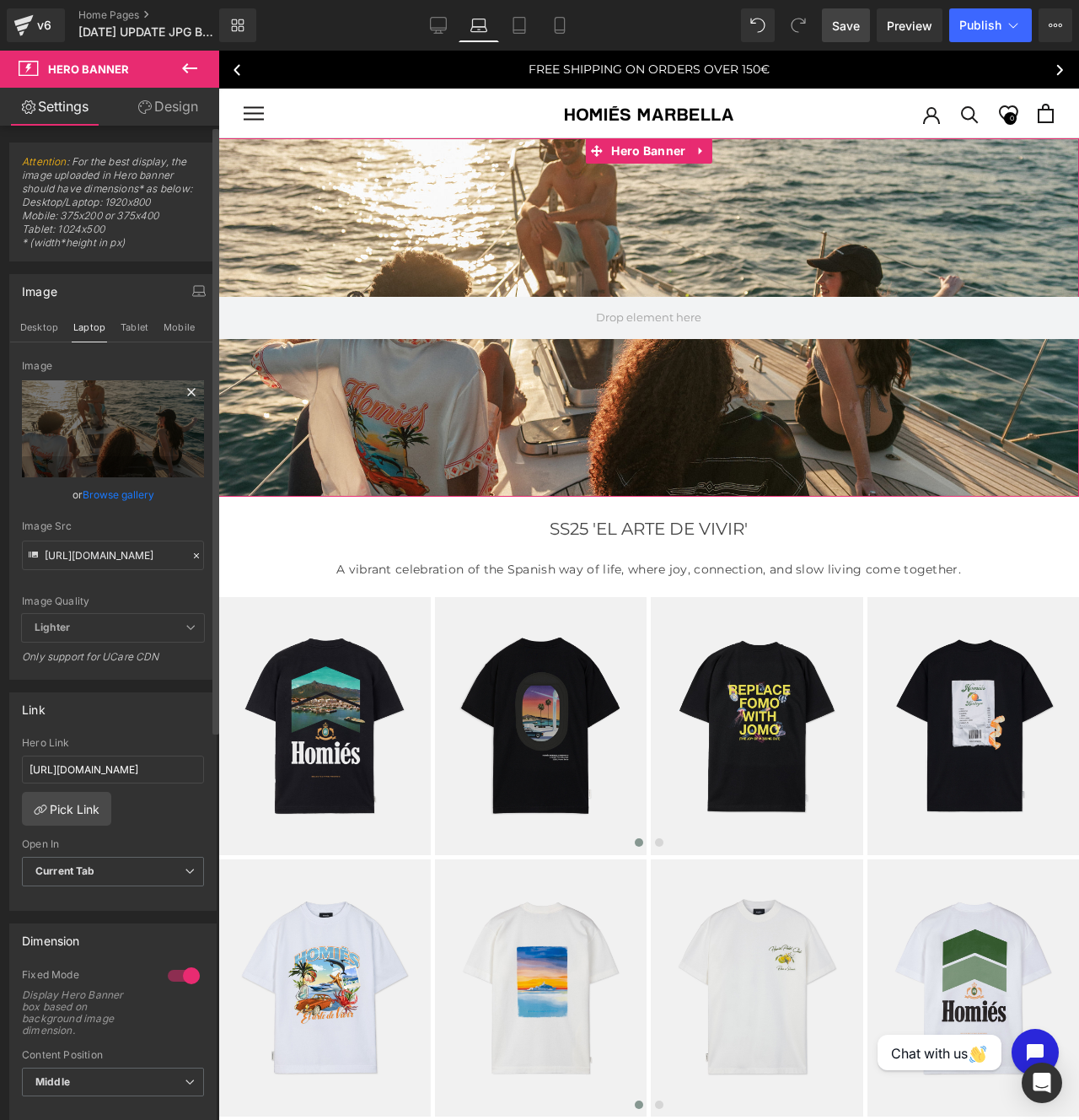
scroll to position [0, 0]
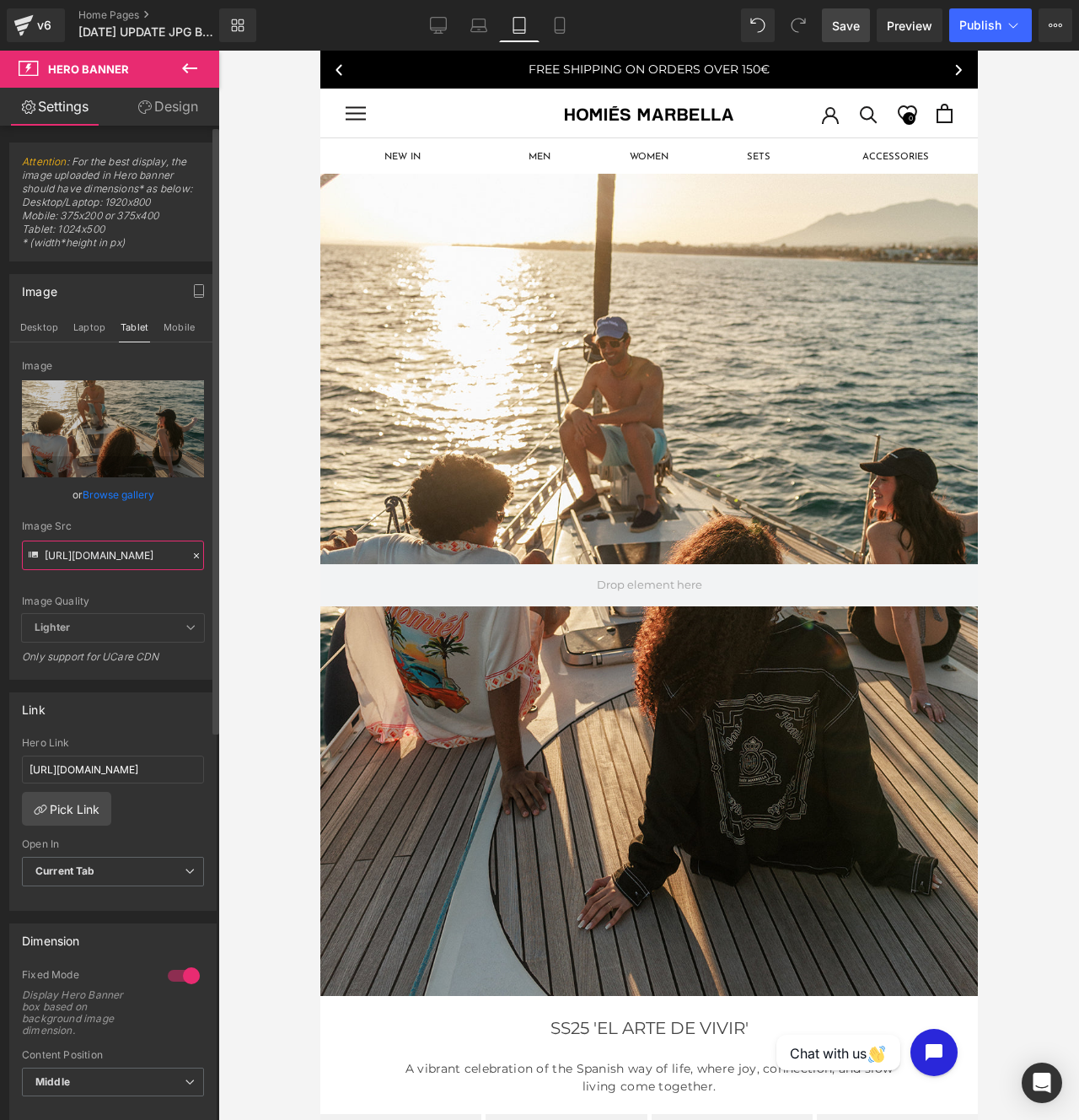
click at [105, 554] on input "[URL][DOMAIN_NAME]" at bounding box center [113, 555] width 182 height 29
click at [188, 316] on button "Mobile" at bounding box center [180, 327] width 35 height 29
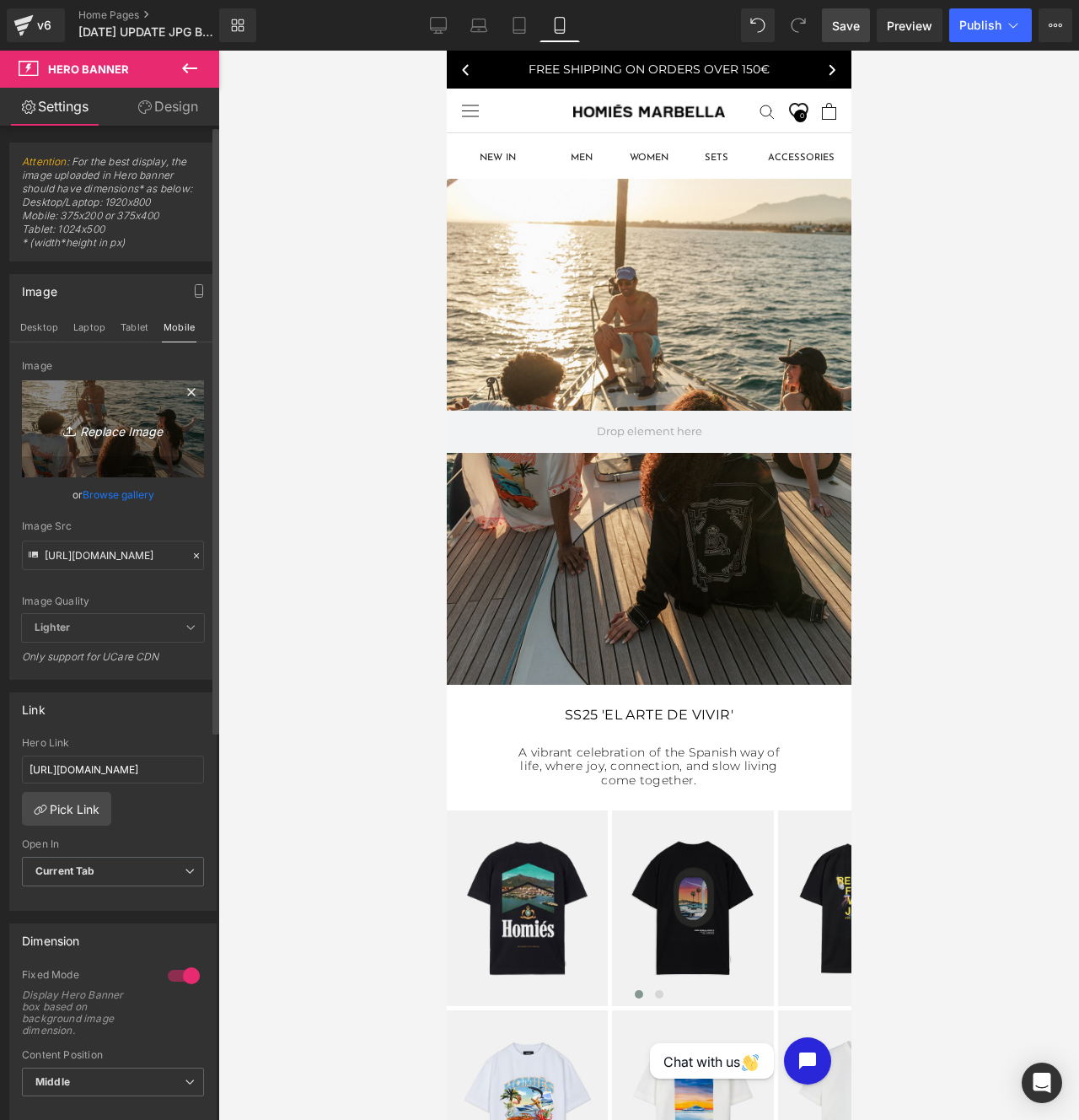
scroll to position [0, 0]
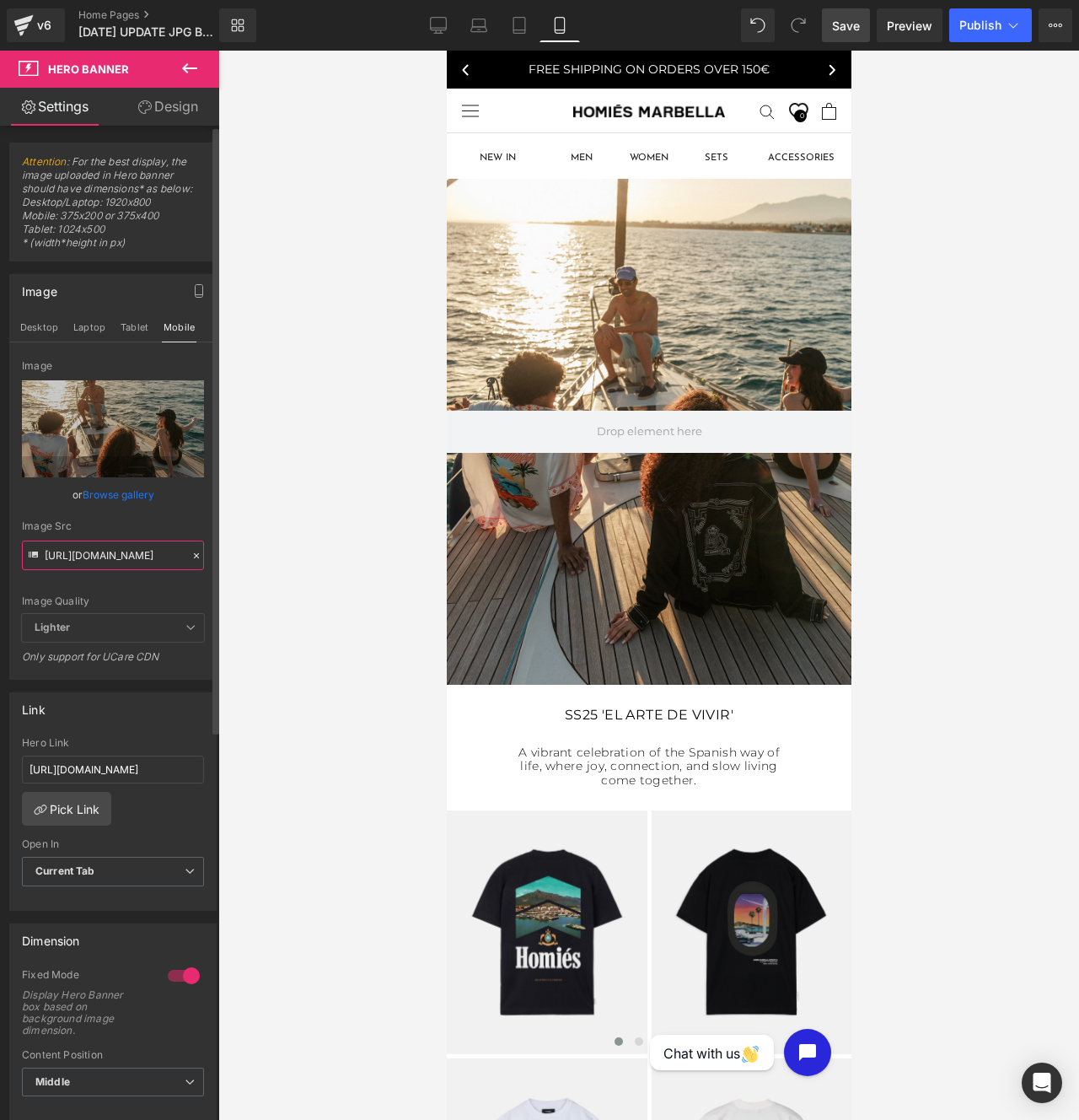
click at [112, 557] on input "[URL][DOMAIN_NAME]" at bounding box center [113, 555] width 182 height 29
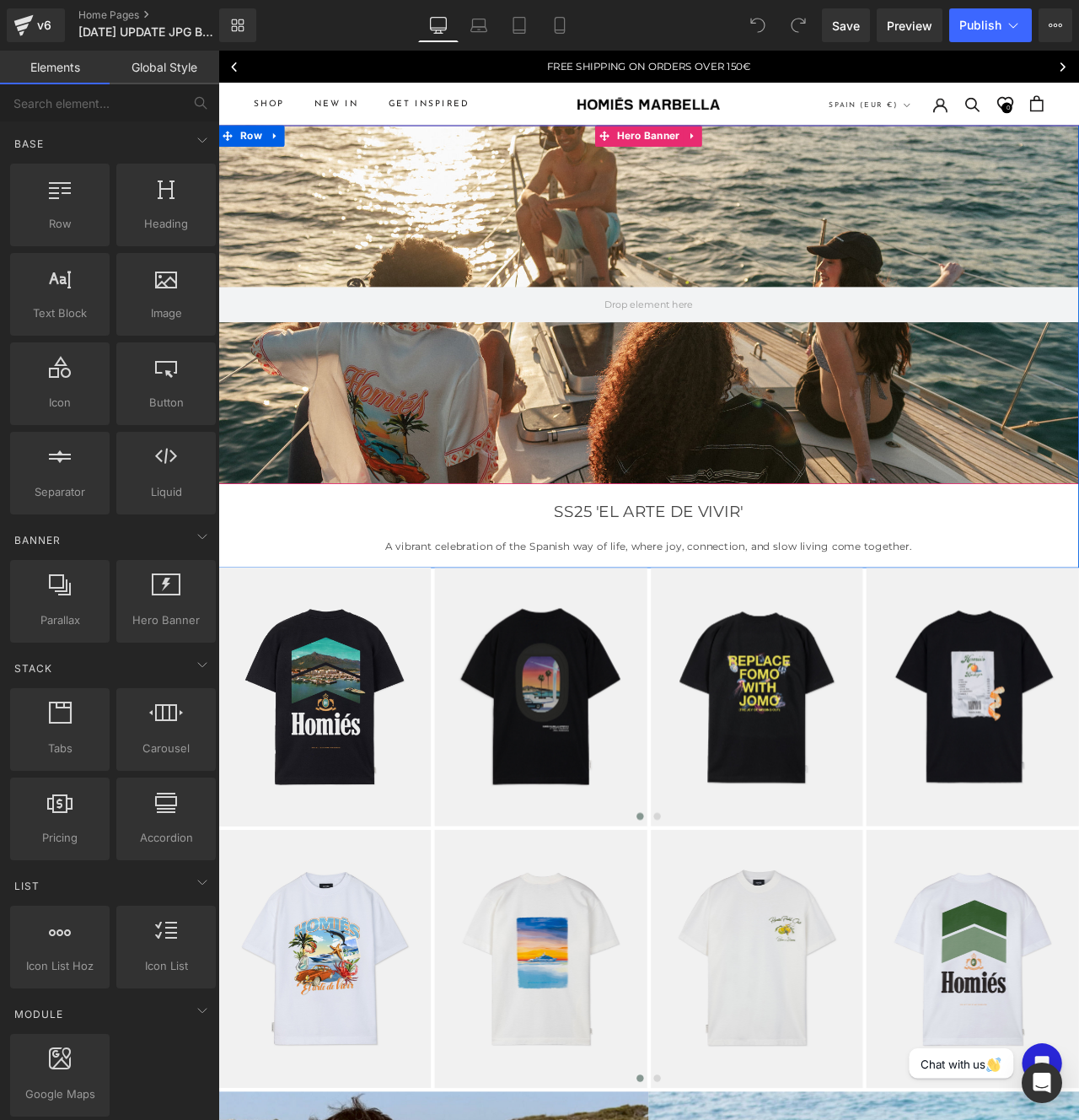
click at [724, 238] on div at bounding box center [728, 351] width 1020 height 425
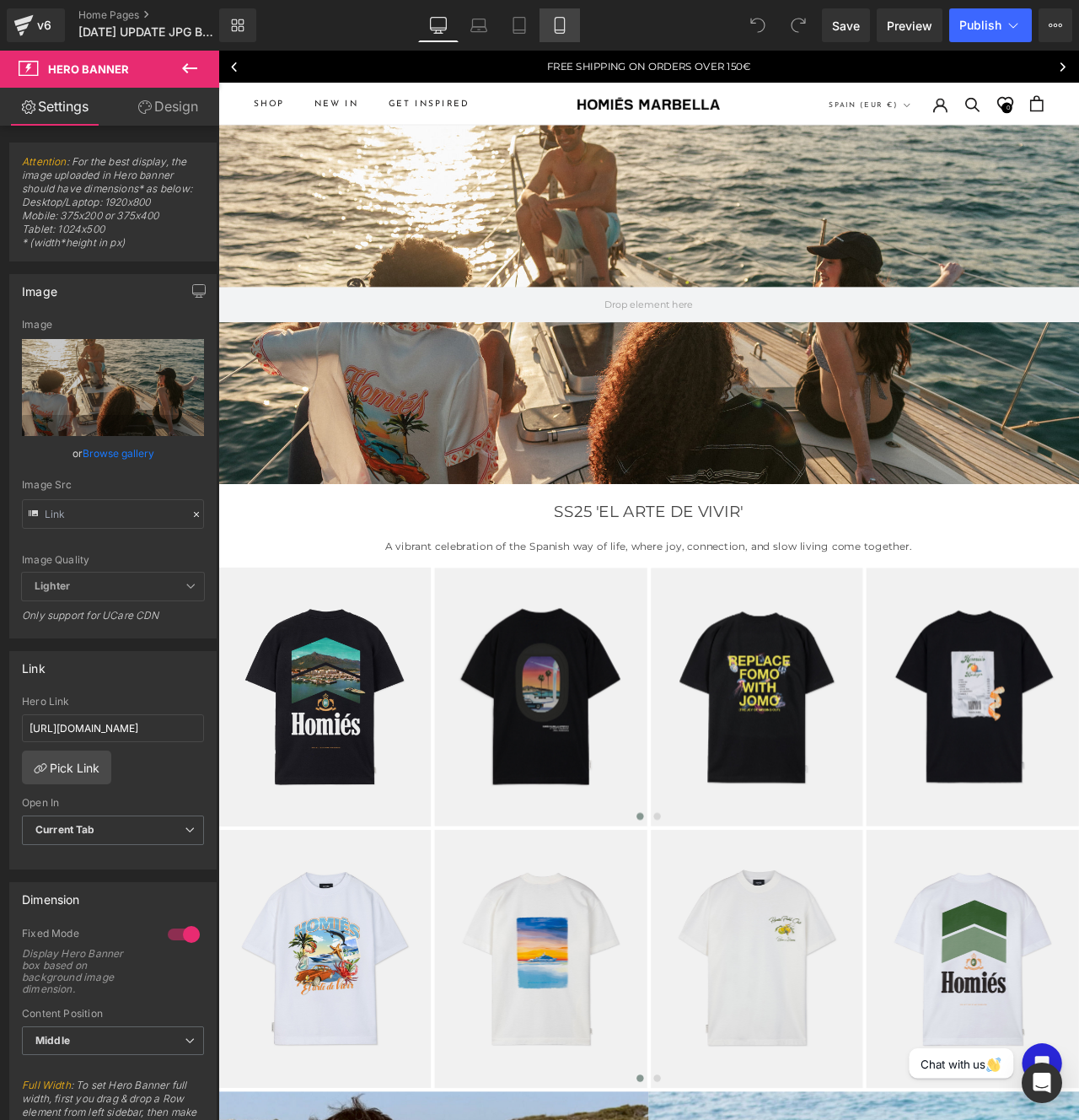
click at [557, 18] on icon at bounding box center [560, 25] width 17 height 17
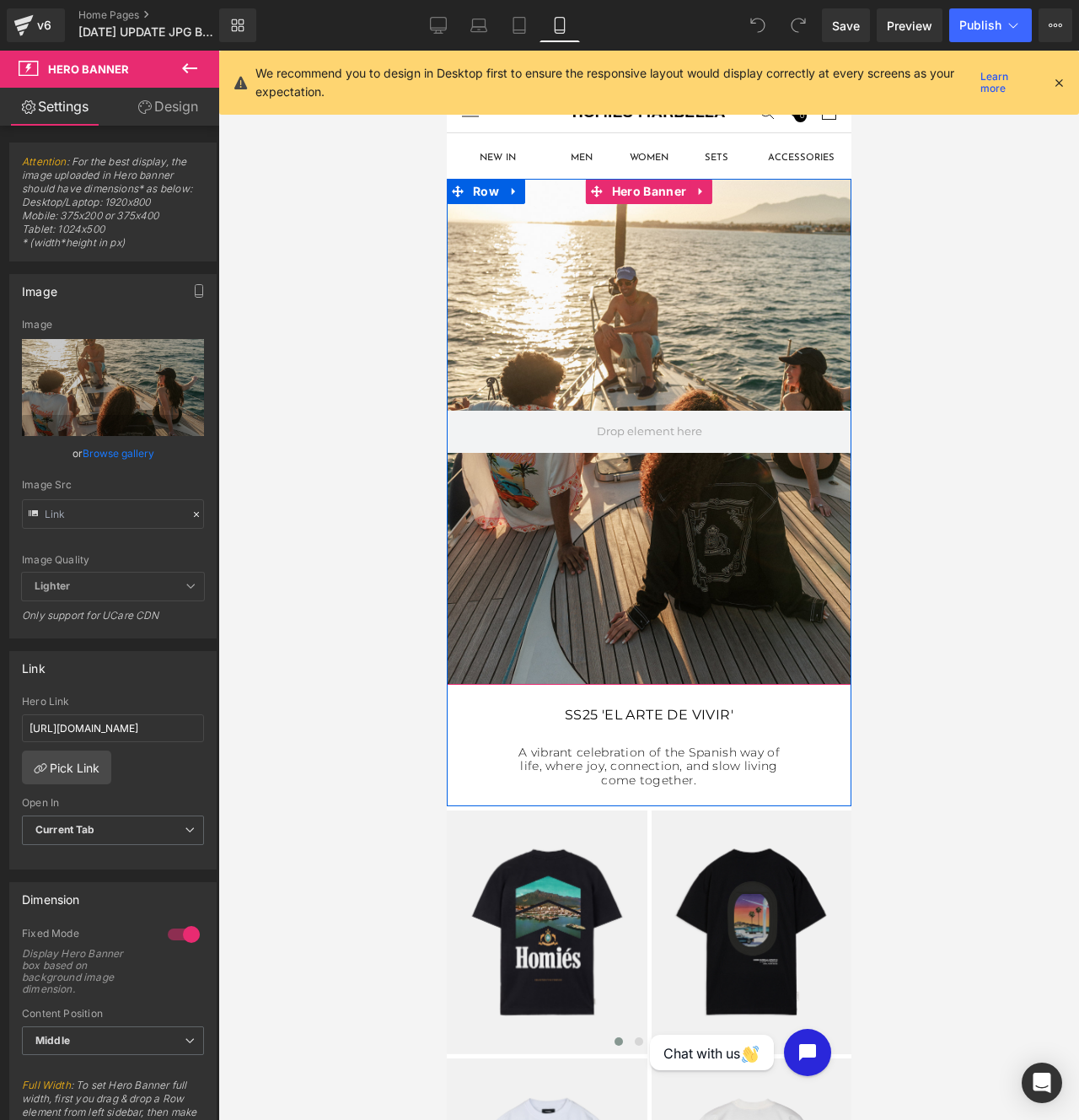
click at [508, 283] on div at bounding box center [647, 431] width 404 height 506
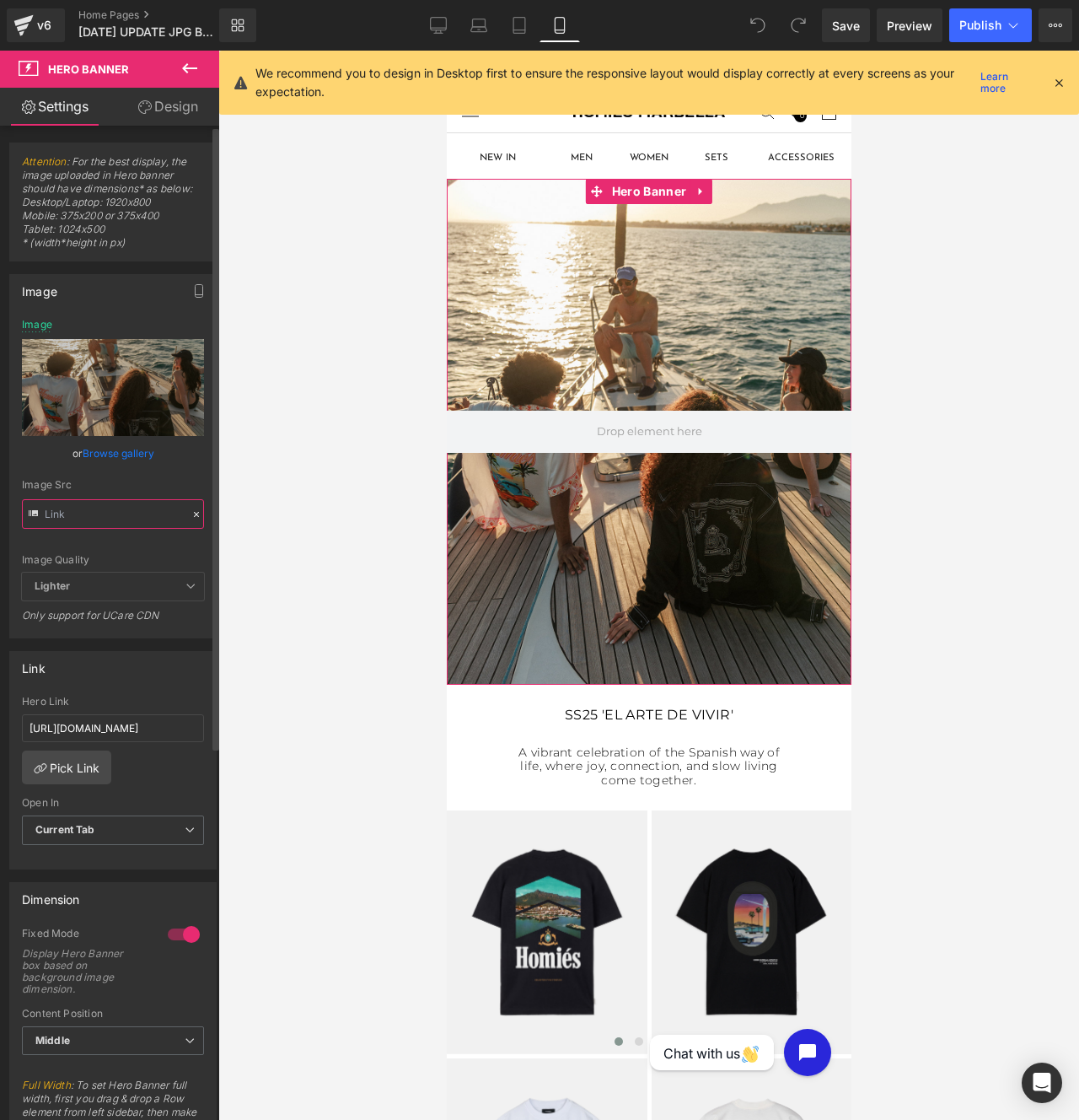
click at [165, 512] on input "text" at bounding box center [113, 514] width 182 height 29
type input "https://cdn.shopify.com/s/files/1/0027/7780/8941/files/BANNER_MOBILE.jpg?v=1755…"
